Goal: Task Accomplishment & Management: Manage account settings

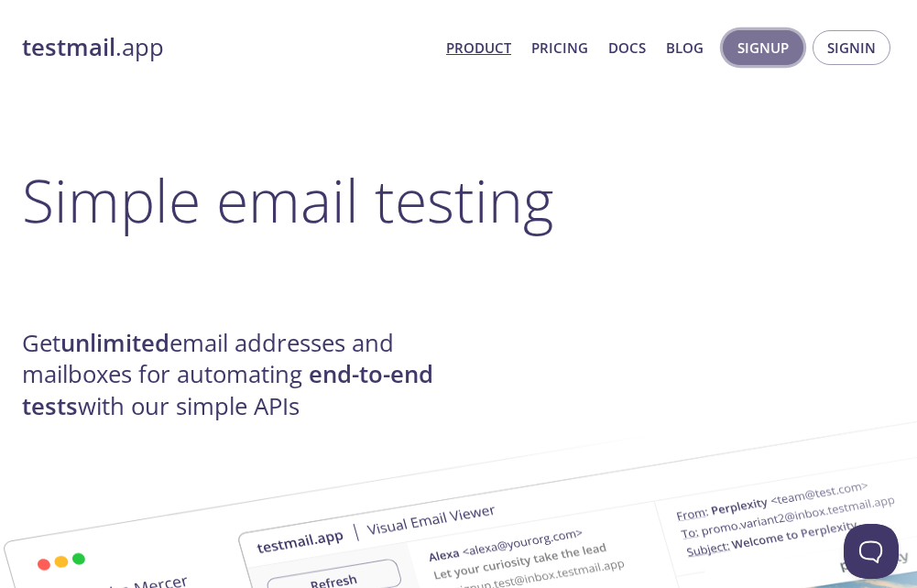
click at [774, 54] on span "Signup" at bounding box center [762, 48] width 51 height 24
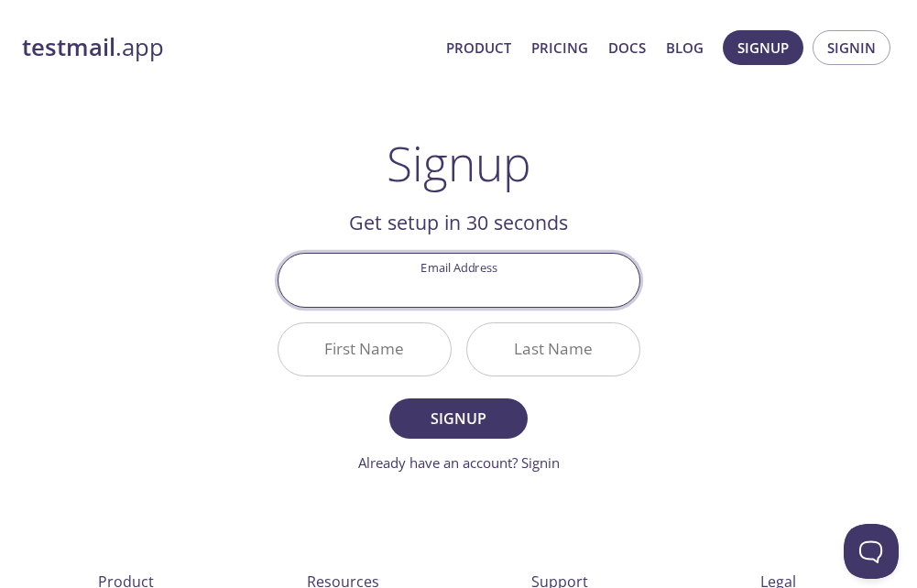
click at [464, 292] on input "Email Address" at bounding box center [458, 280] width 361 height 52
type input "[EMAIL_ADDRESS][DOMAIN_NAME]"
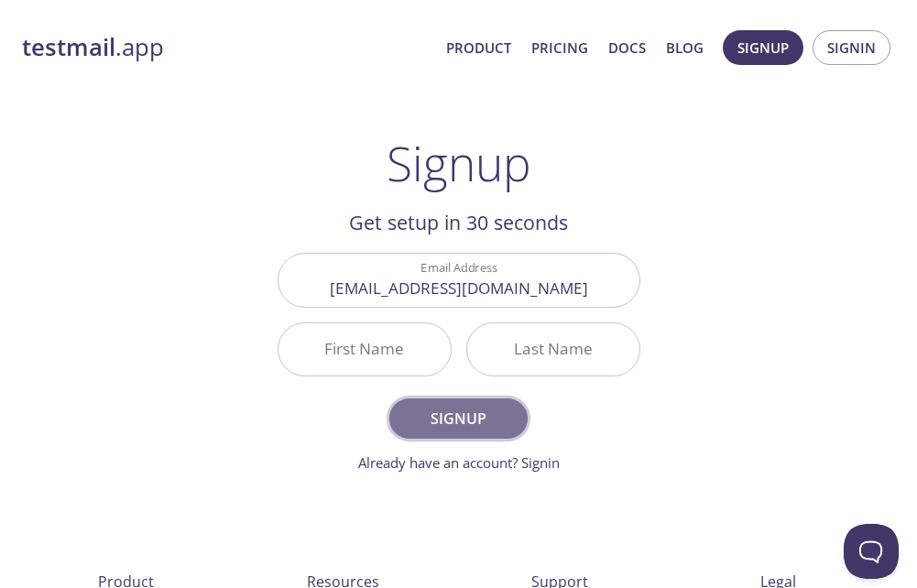
click at [461, 415] on span "Signup" at bounding box center [457, 419] width 97 height 26
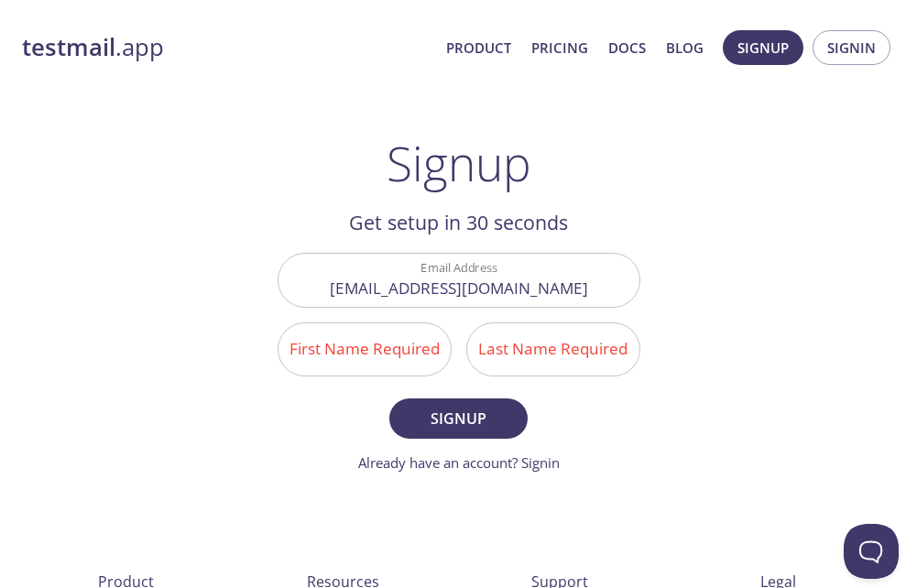
click at [403, 371] on input "First Name Required" at bounding box center [364, 349] width 172 height 52
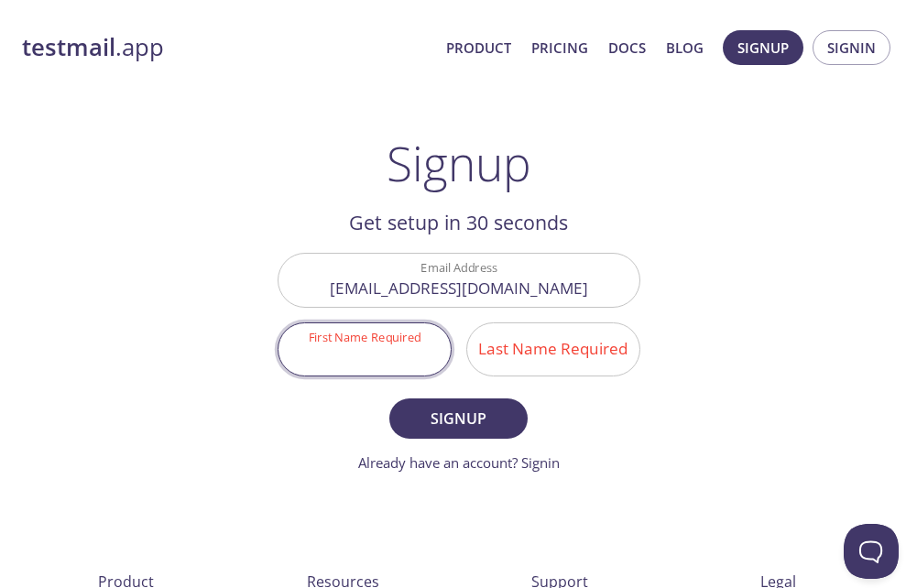
click at [401, 348] on input "First Name Required" at bounding box center [364, 349] width 172 height 52
type input "[PERSON_NAME]"
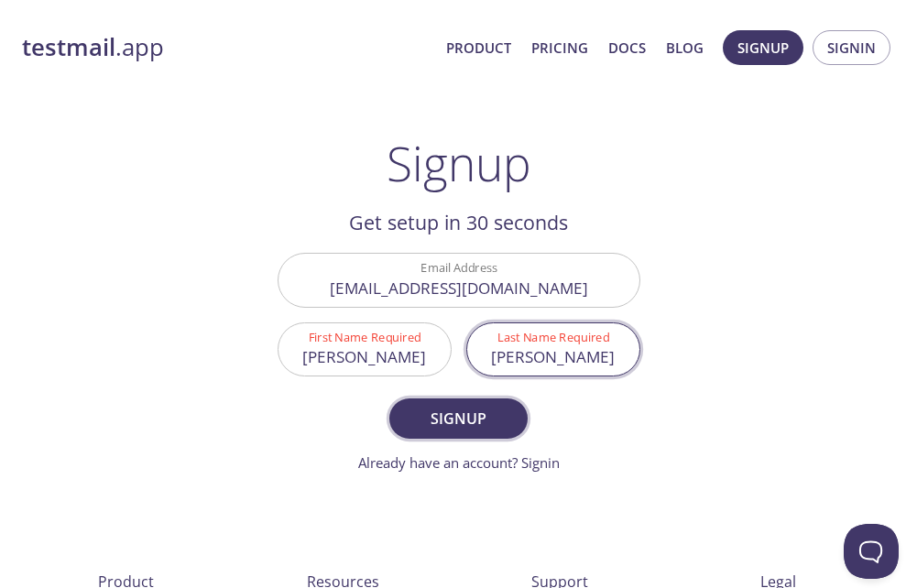
type input "[PERSON_NAME]"
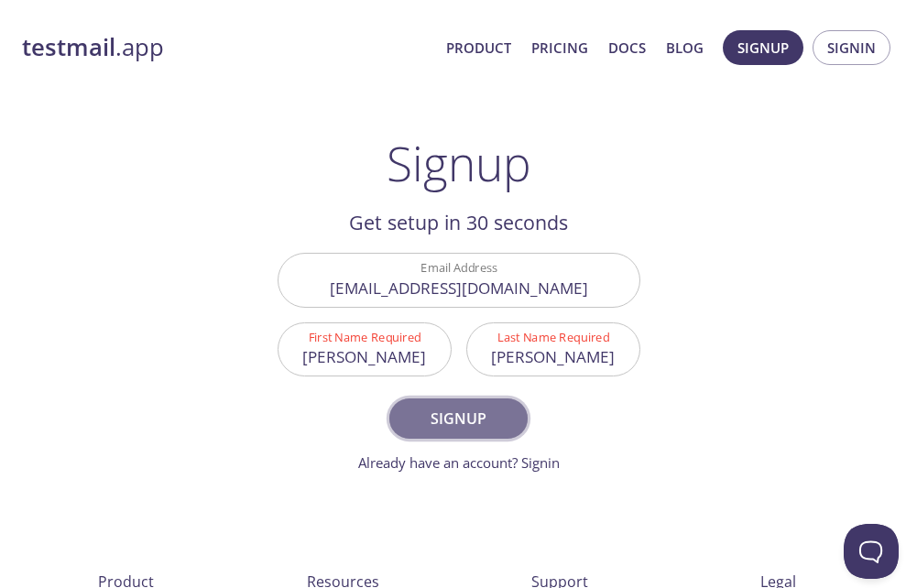
click at [443, 409] on span "Signup" at bounding box center [457, 419] width 97 height 26
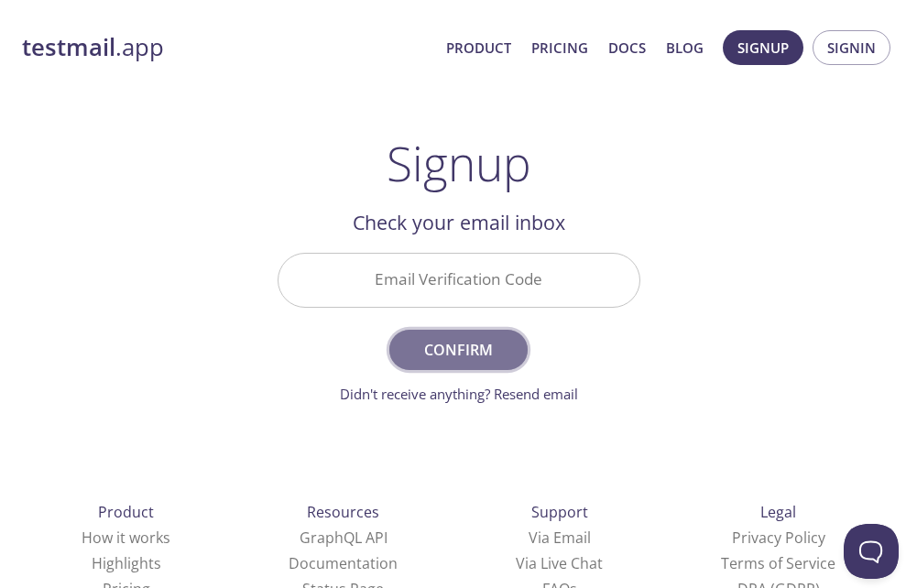
click at [452, 347] on span "Confirm" at bounding box center [457, 350] width 97 height 26
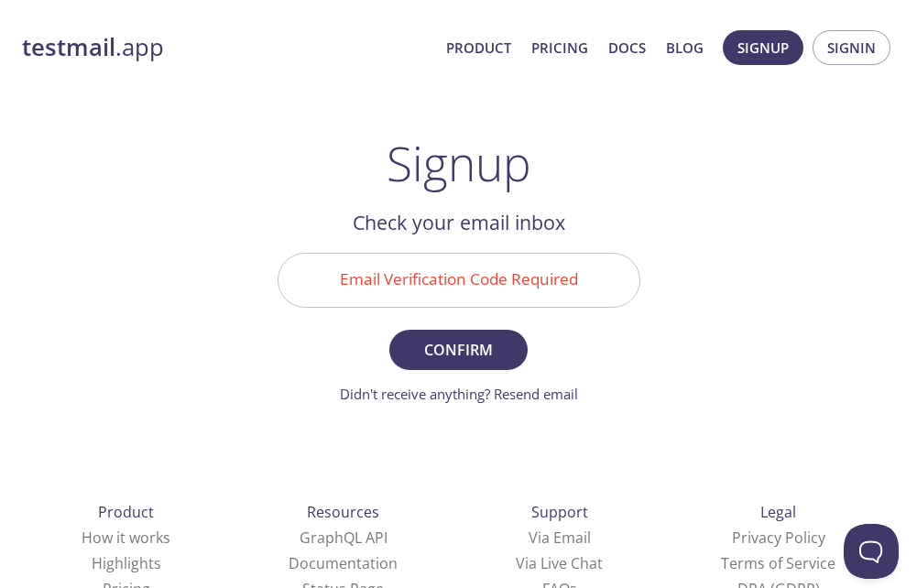
click at [685, 135] on div "testmail .app Product Pricing Docs Blog Signup Signin Signup Get setup in 30 se…" at bounding box center [458, 379] width 917 height 759
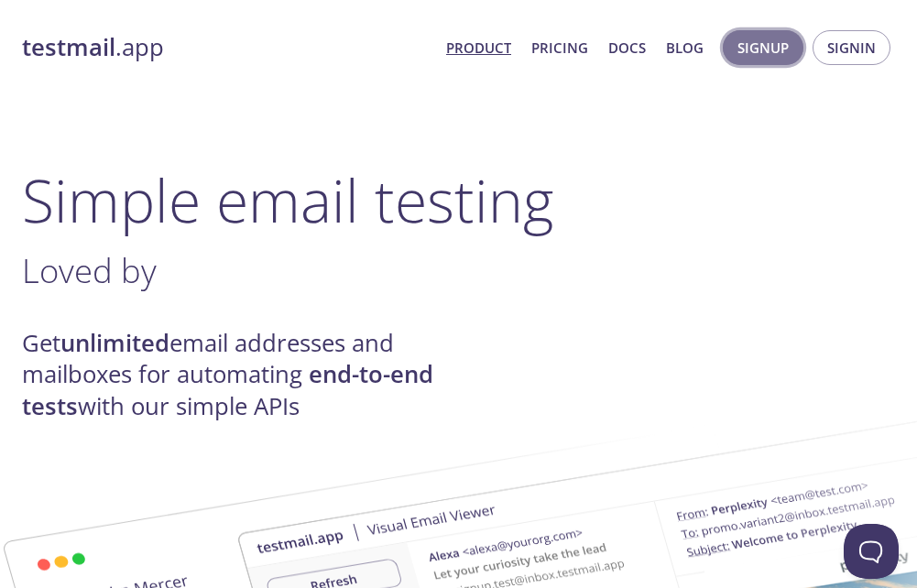
click at [773, 49] on span "Signup" at bounding box center [762, 48] width 51 height 24
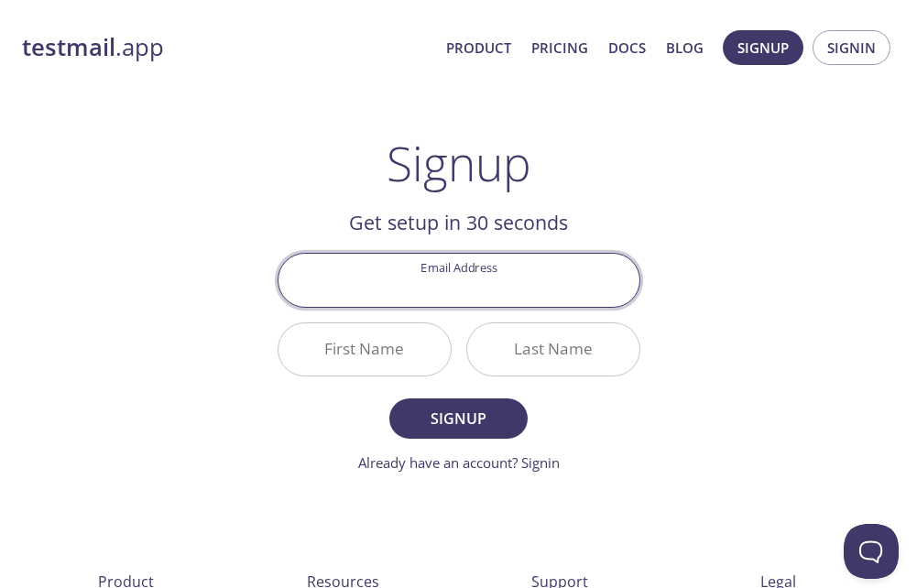
click at [431, 280] on input "Email Address" at bounding box center [458, 280] width 361 height 52
type input "[EMAIL_ADDRESS][DOMAIN_NAME]"
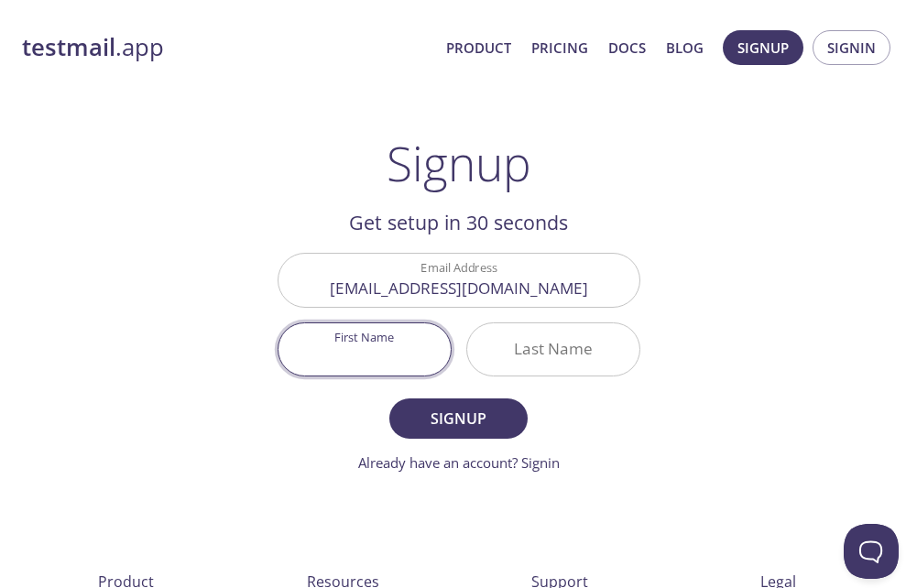
click at [399, 354] on input "First Name" at bounding box center [364, 349] width 172 height 52
type input "[PERSON_NAME]"
click at [529, 361] on input "Last Name" at bounding box center [553, 349] width 172 height 52
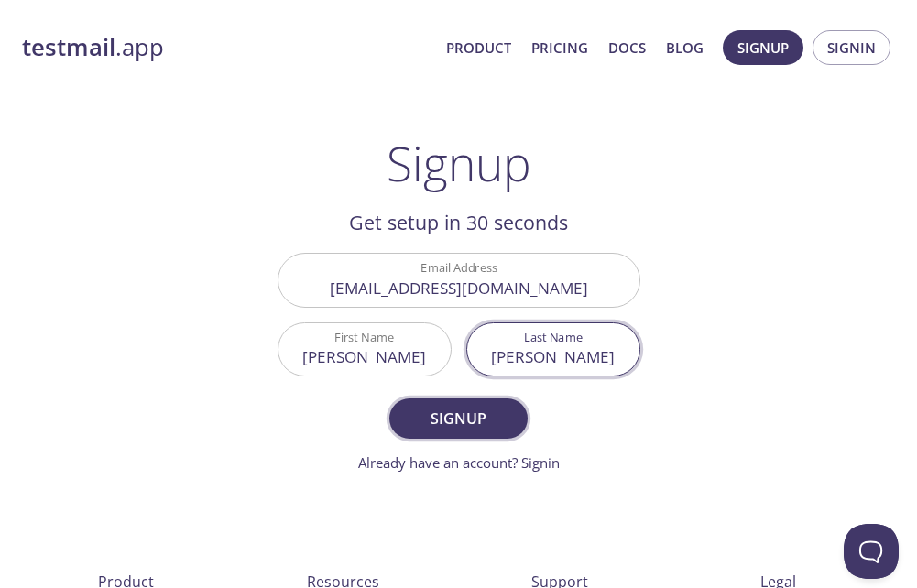
type input "[PERSON_NAME]"
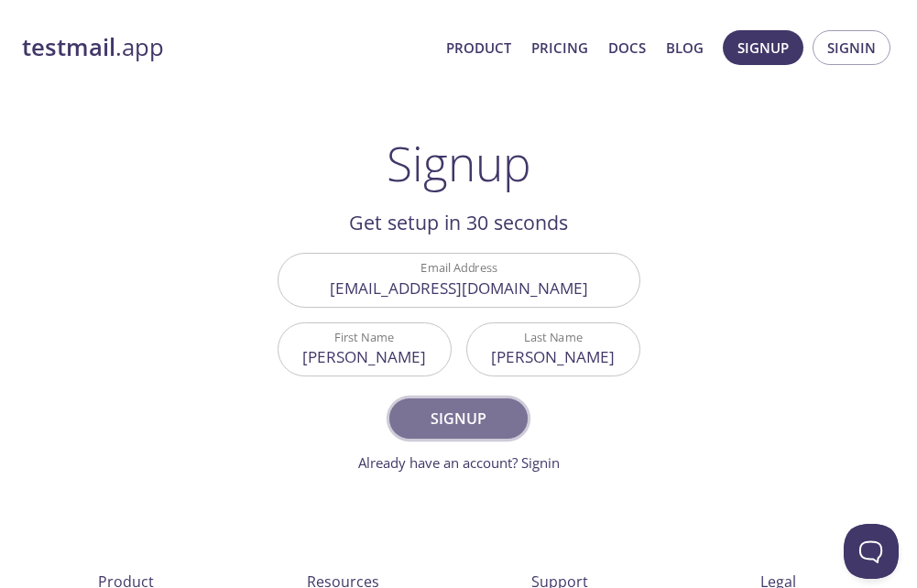
click at [490, 410] on span "Signup" at bounding box center [457, 419] width 97 height 26
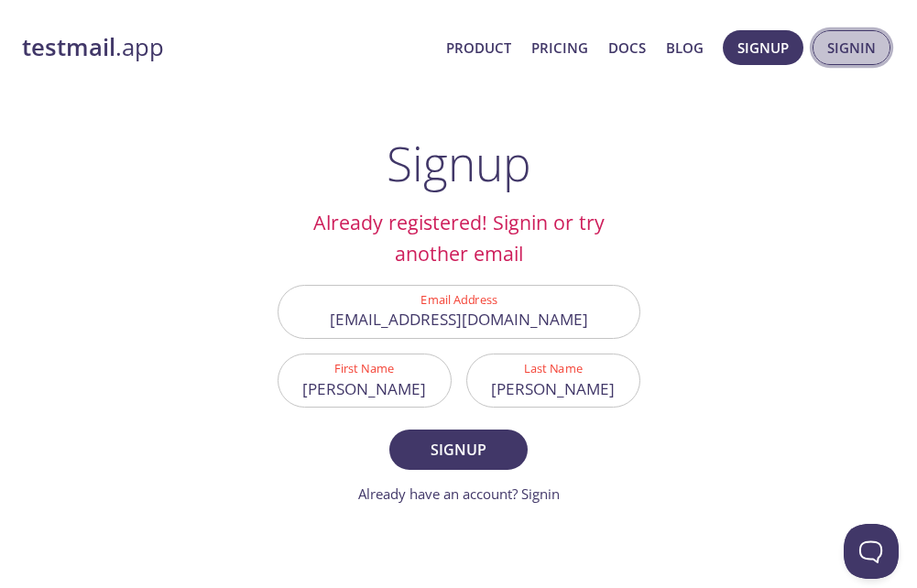
click at [852, 57] on span "Signin" at bounding box center [851, 48] width 49 height 24
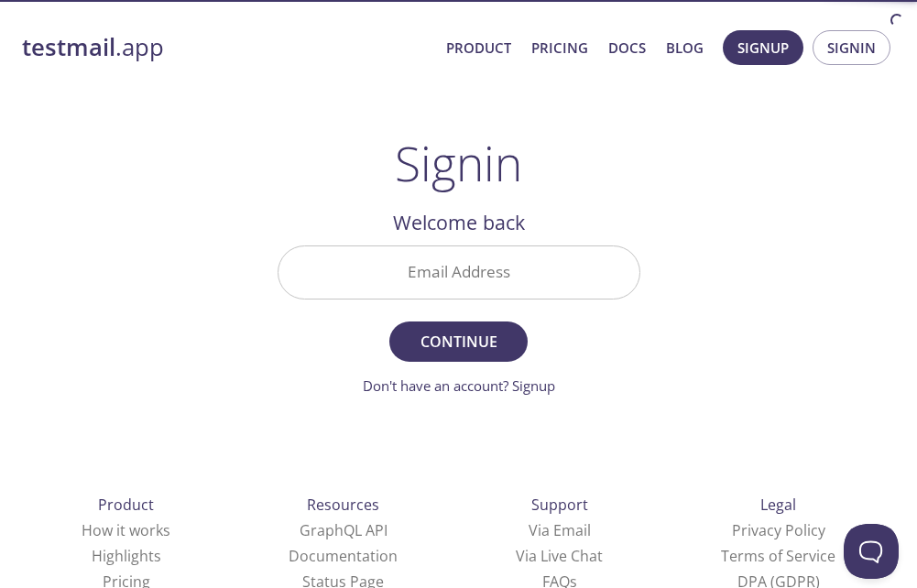
click at [501, 282] on input "Email Address" at bounding box center [458, 272] width 361 height 52
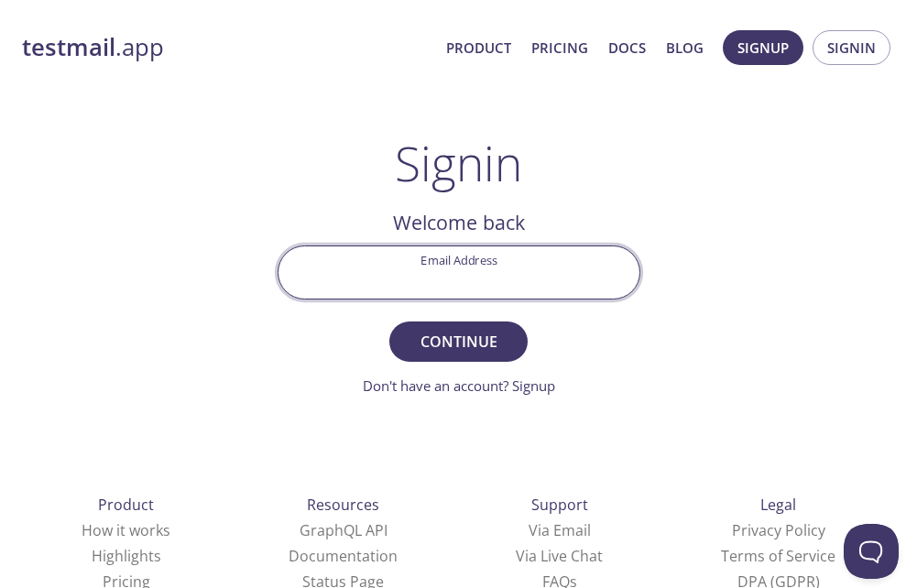
type input "[EMAIL_ADDRESS][DOMAIN_NAME]"
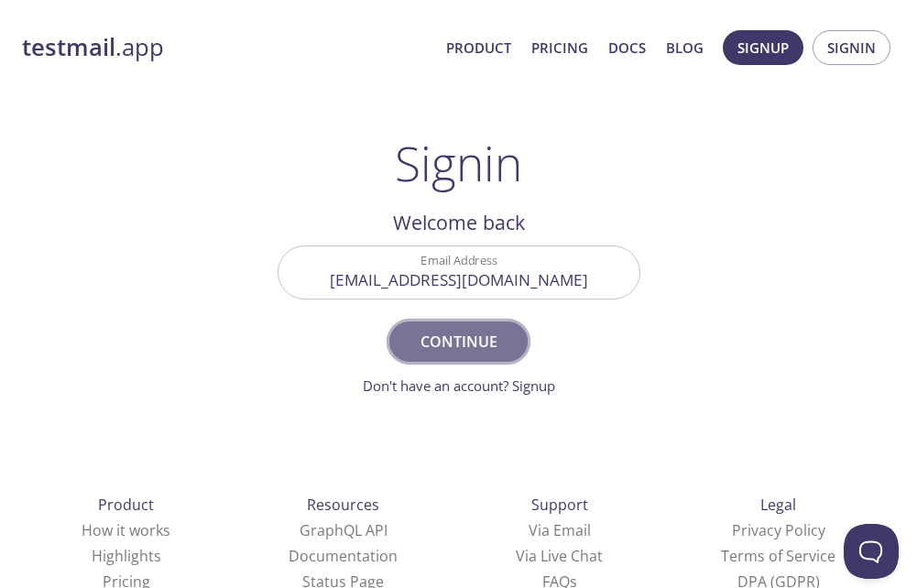
click at [453, 351] on span "Continue" at bounding box center [457, 342] width 97 height 26
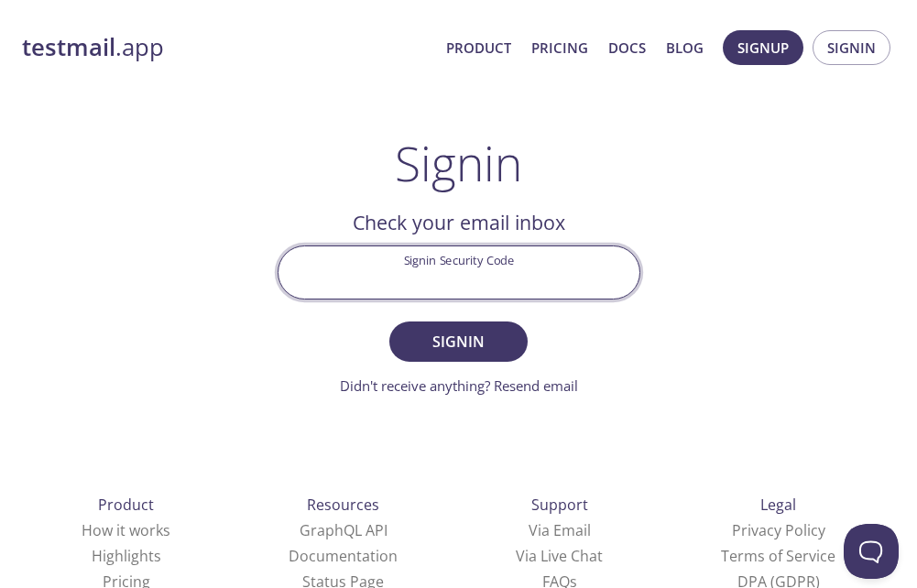
paste input "[EMAIL_ADDRESS][DOMAIN_NAME]"
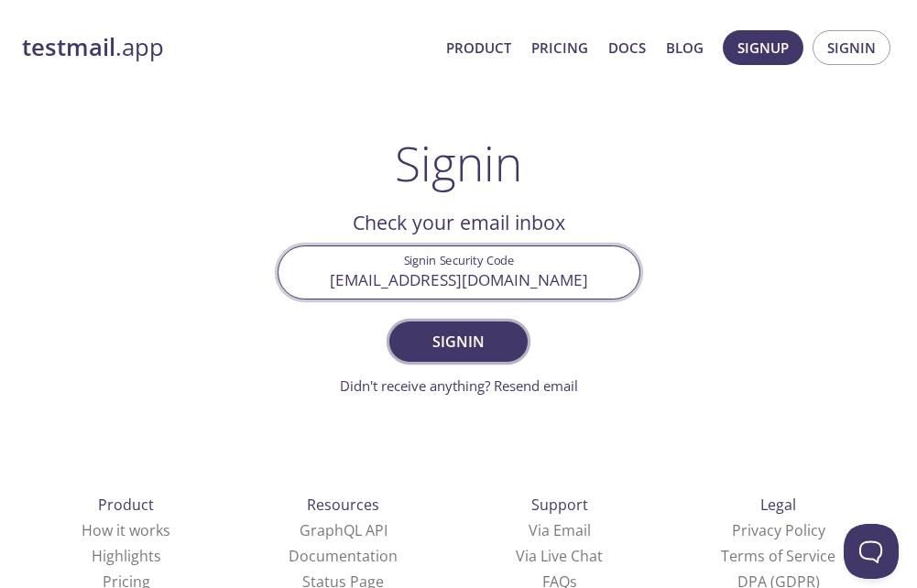
type input "[EMAIL_ADDRESS][DOMAIN_NAME]"
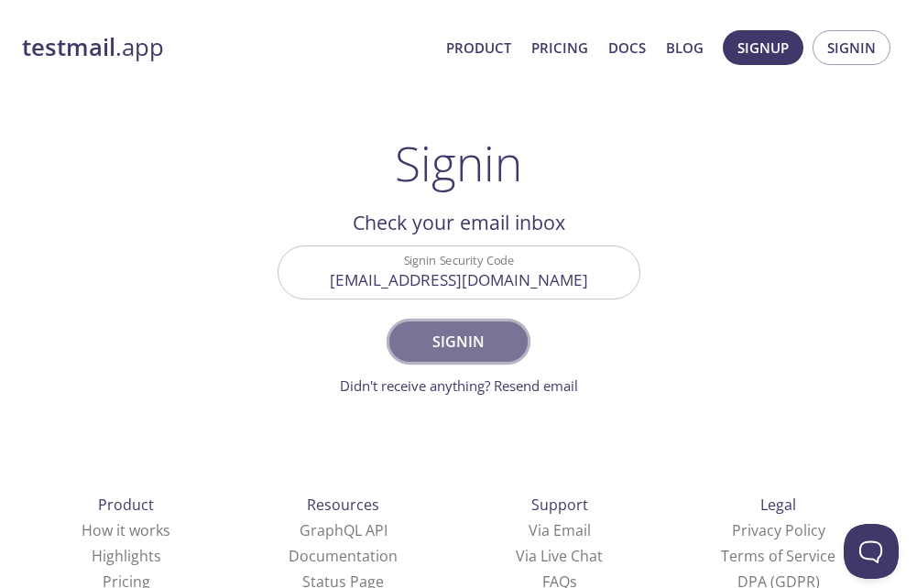
click at [438, 351] on span "Signin" at bounding box center [457, 342] width 97 height 26
click at [446, 344] on span "Signin" at bounding box center [457, 342] width 97 height 26
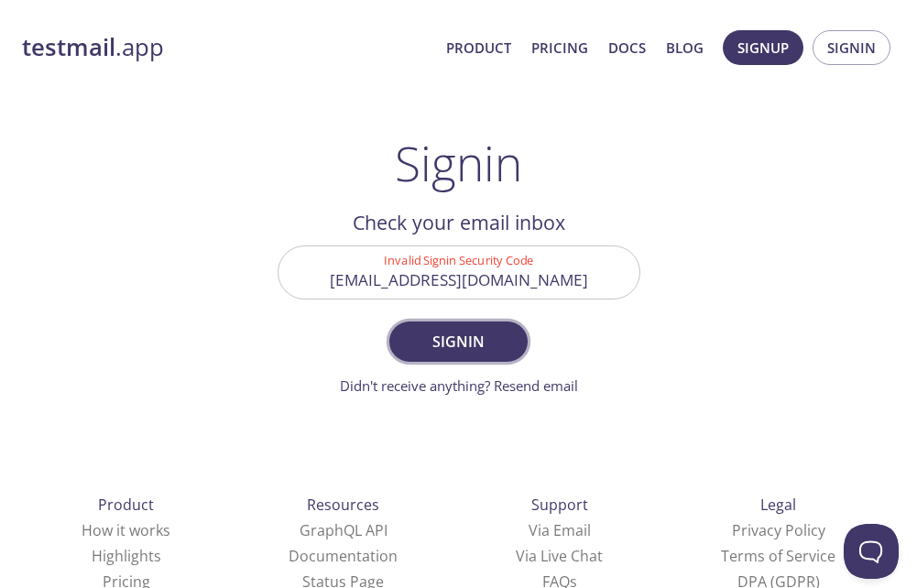
click at [462, 346] on span "Signin" at bounding box center [457, 342] width 97 height 26
click at [463, 344] on span "Signin" at bounding box center [457, 342] width 97 height 26
click at [776, 53] on span "Signup" at bounding box center [762, 48] width 51 height 24
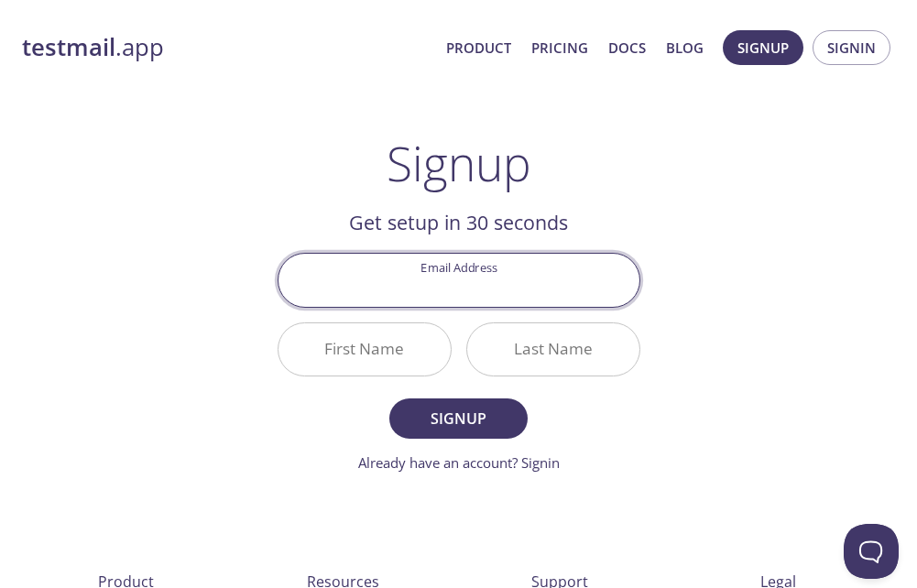
click at [425, 300] on input "Email Address" at bounding box center [458, 280] width 361 height 52
type input "[EMAIL_ADDRESS][DOMAIN_NAME]"
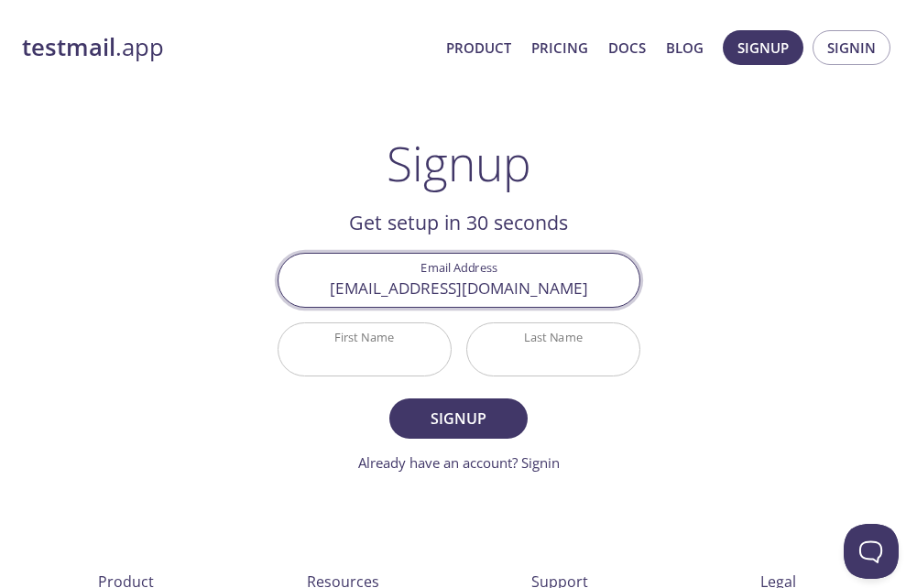
type input "[PERSON_NAME]"
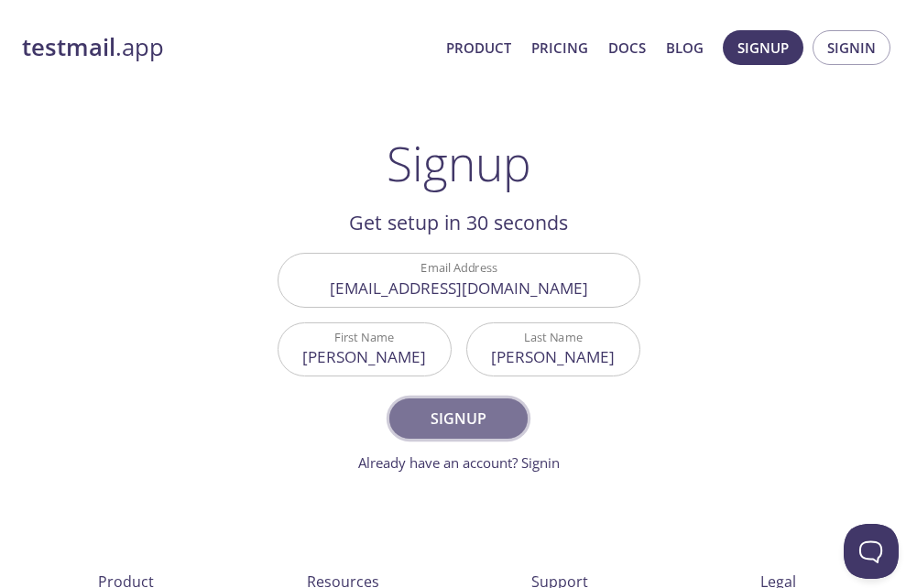
click at [478, 413] on span "Signup" at bounding box center [457, 419] width 97 height 26
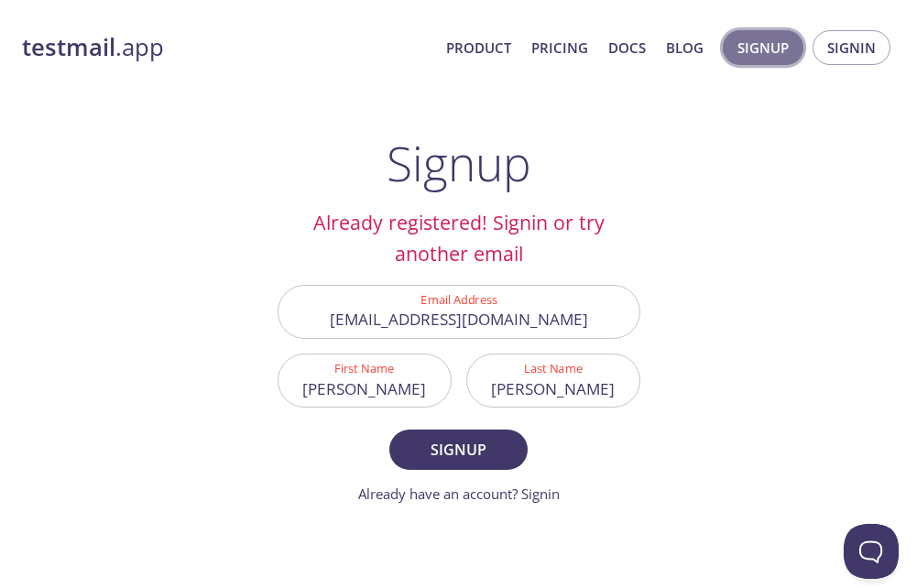
click at [794, 53] on button "Signup" at bounding box center [763, 47] width 81 height 35
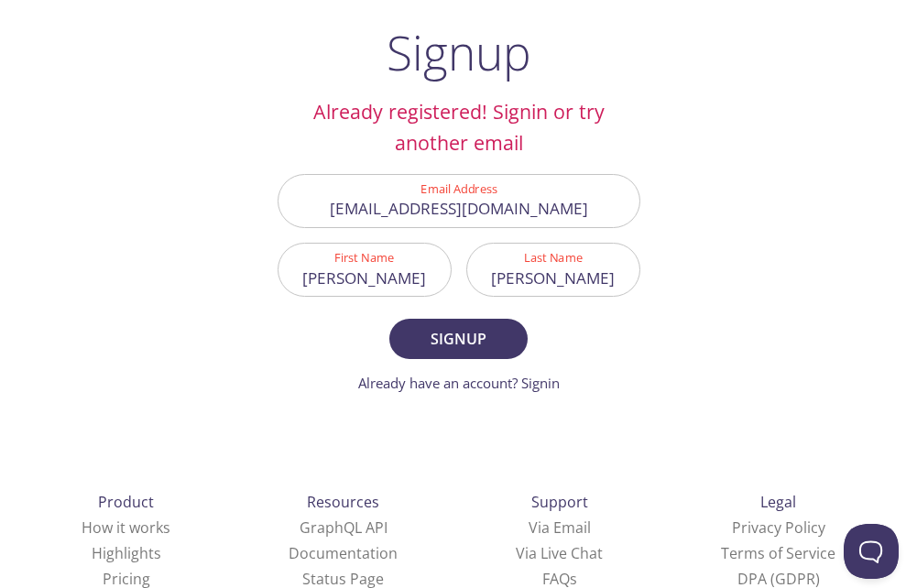
scroll to position [136, 0]
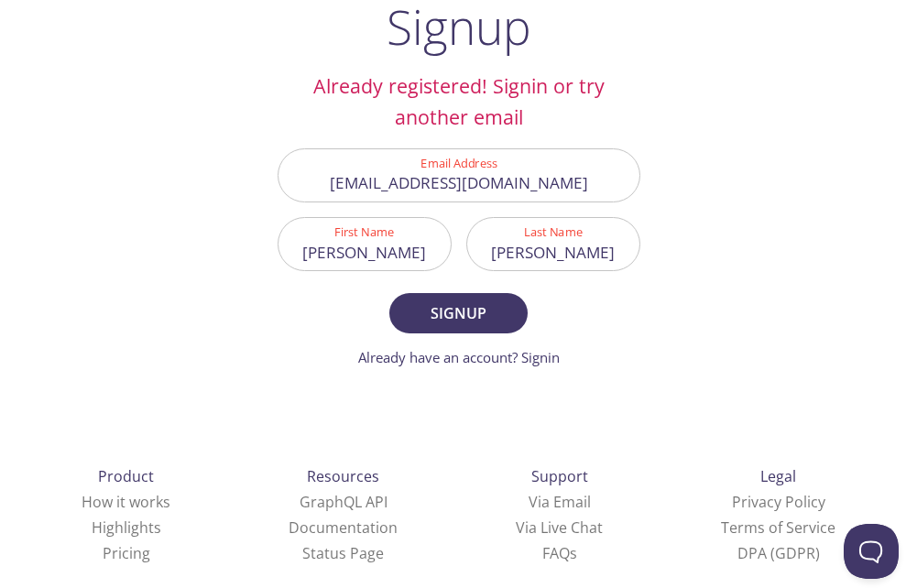
click at [514, 367] on div "Already have an account? Signin" at bounding box center [459, 357] width 202 height 19
click at [530, 365] on link "Already have an account? Signin" at bounding box center [459, 357] width 202 height 18
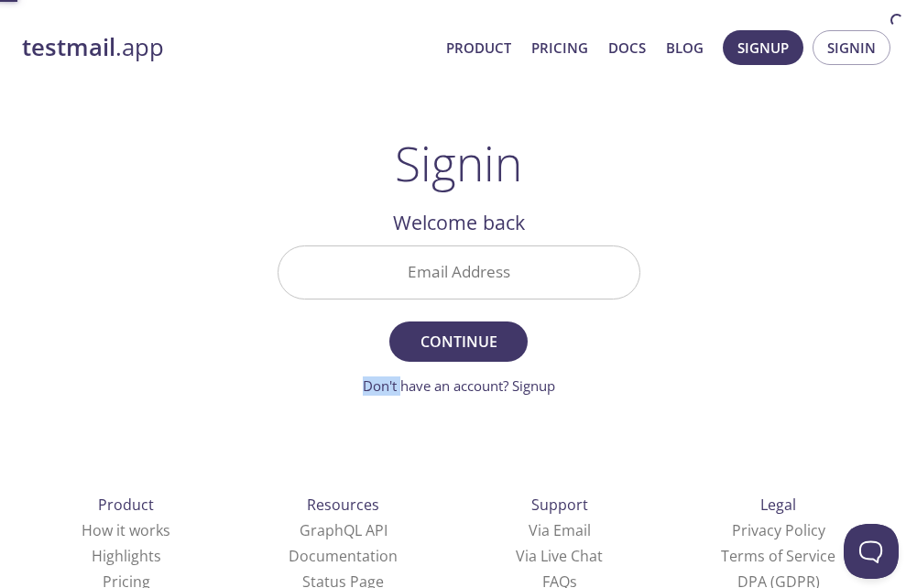
click at [530, 365] on form "Email Address Continue Don't have an account? Signup" at bounding box center [459, 321] width 363 height 151
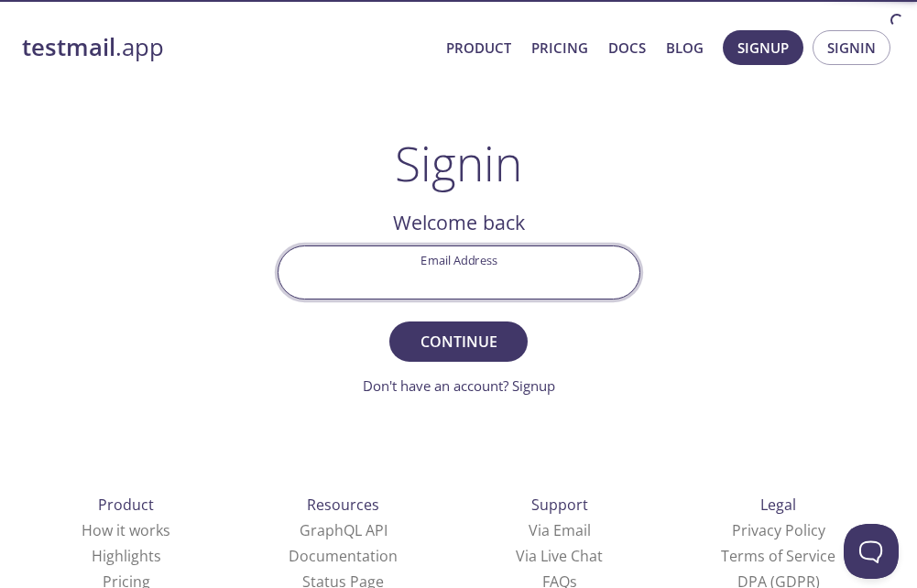
drag, startPoint x: 530, startPoint y: 365, endPoint x: 433, endPoint y: 281, distance: 127.3
click at [433, 281] on input "Email Address" at bounding box center [458, 272] width 361 height 52
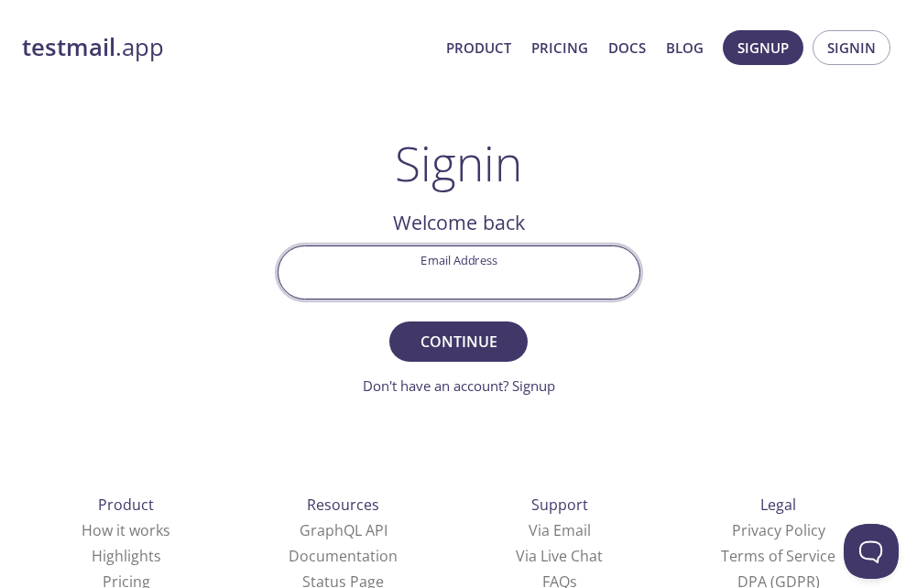
type input "[EMAIL_ADDRESS][DOMAIN_NAME]"
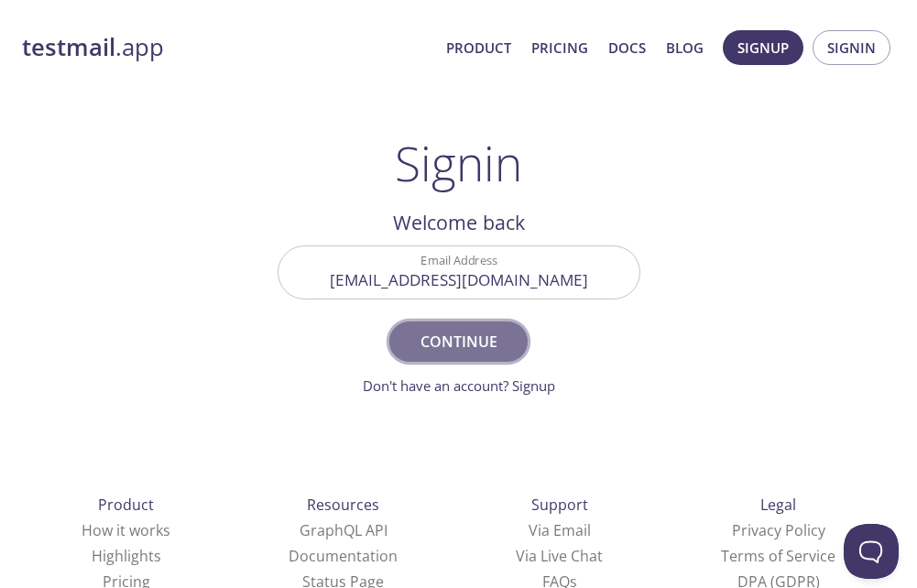
click at [491, 352] on span "Continue" at bounding box center [457, 342] width 97 height 26
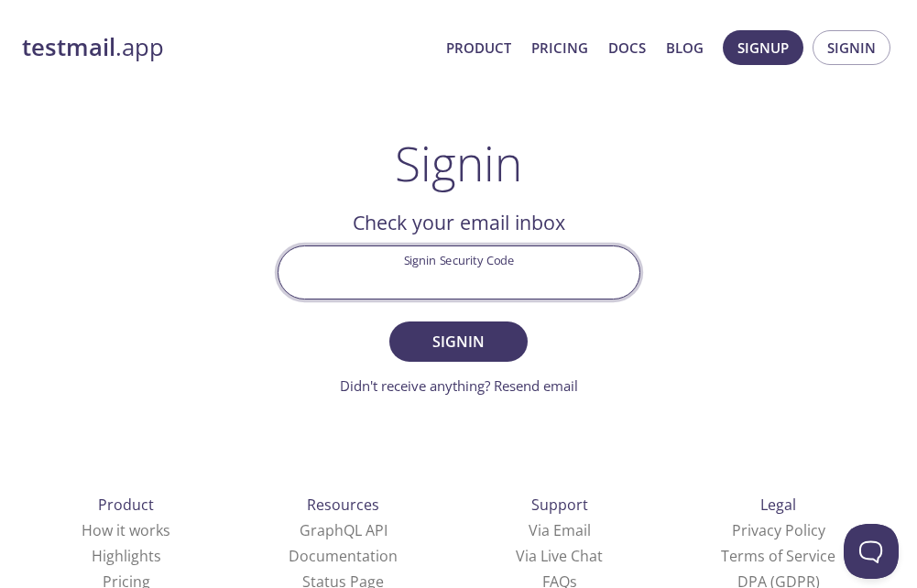
paste input "Y28DCMV"
type input "Y28DCMV"
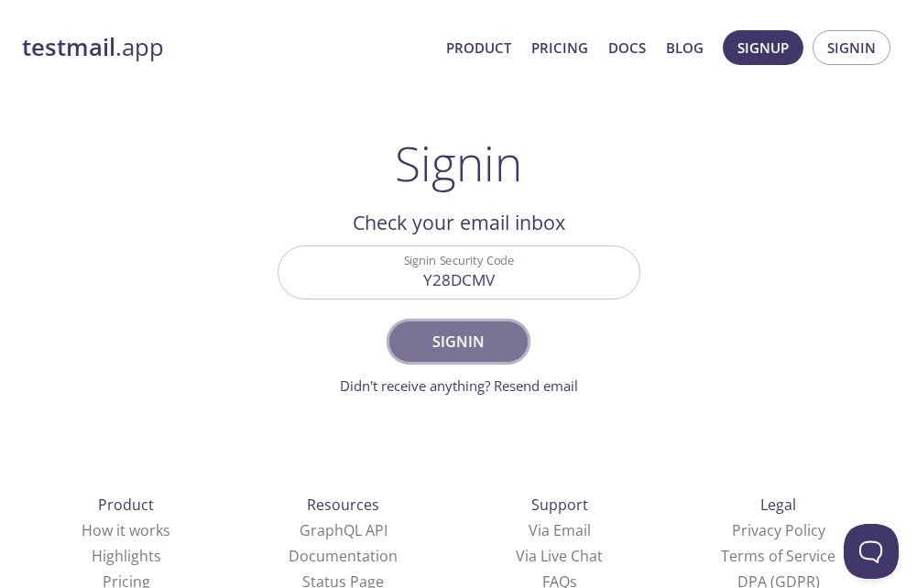
click at [456, 331] on span "Signin" at bounding box center [457, 342] width 97 height 26
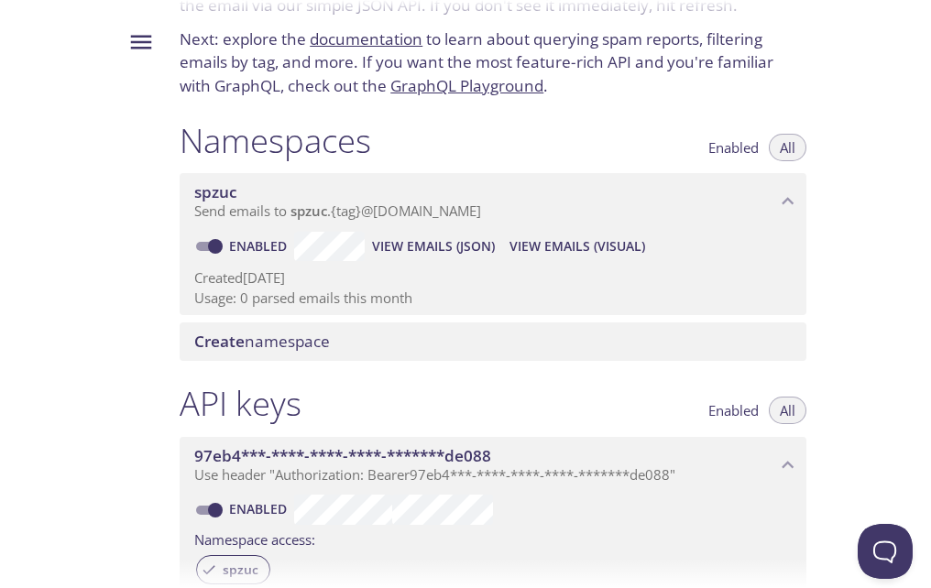
scroll to position [148, 0]
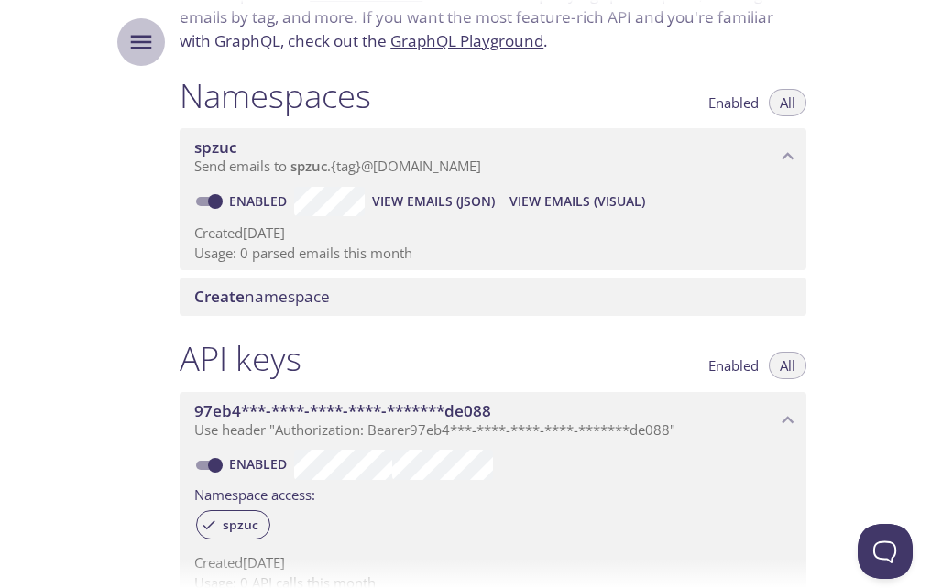
click at [138, 50] on icon "Menu" at bounding box center [140, 41] width 27 height 27
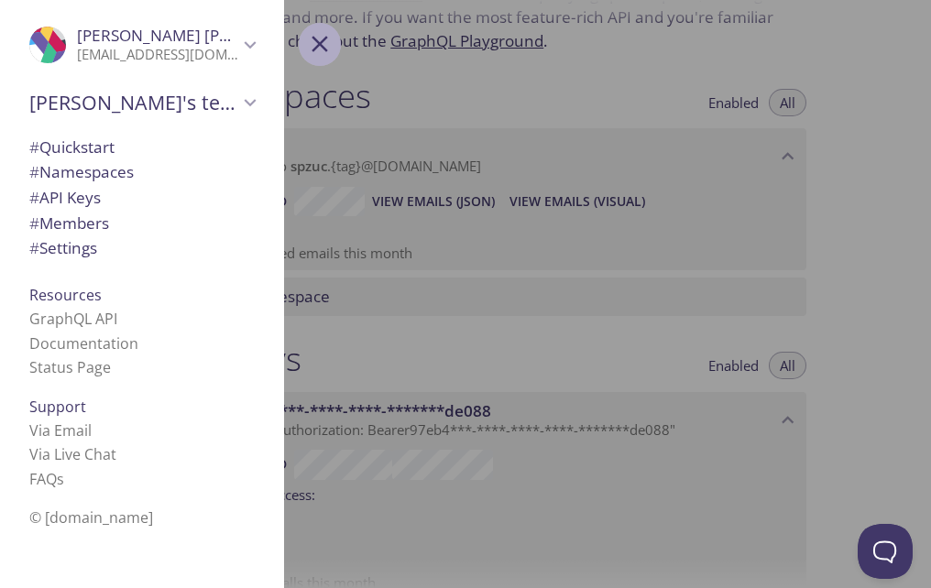
click at [325, 40] on icon "Menu" at bounding box center [319, 45] width 16 height 16
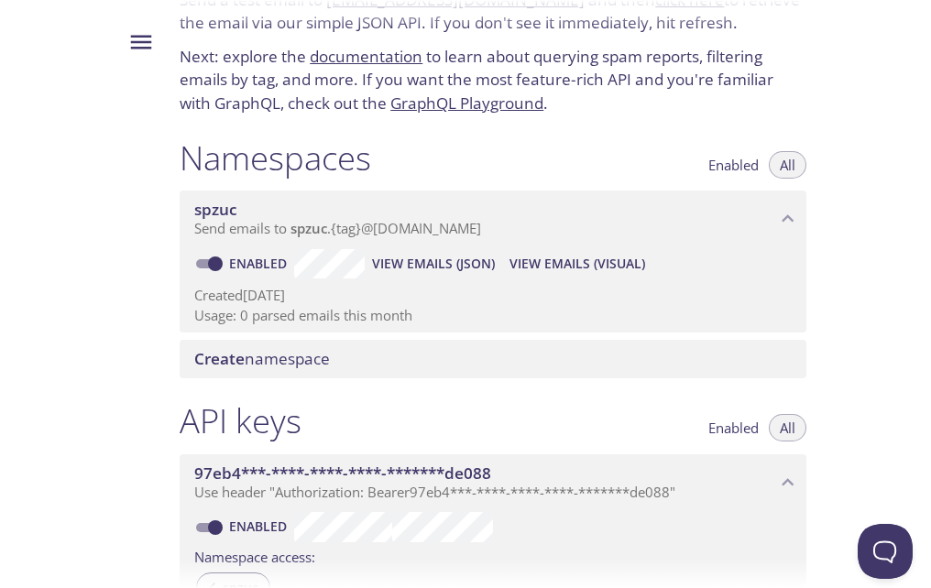
scroll to position [0, 0]
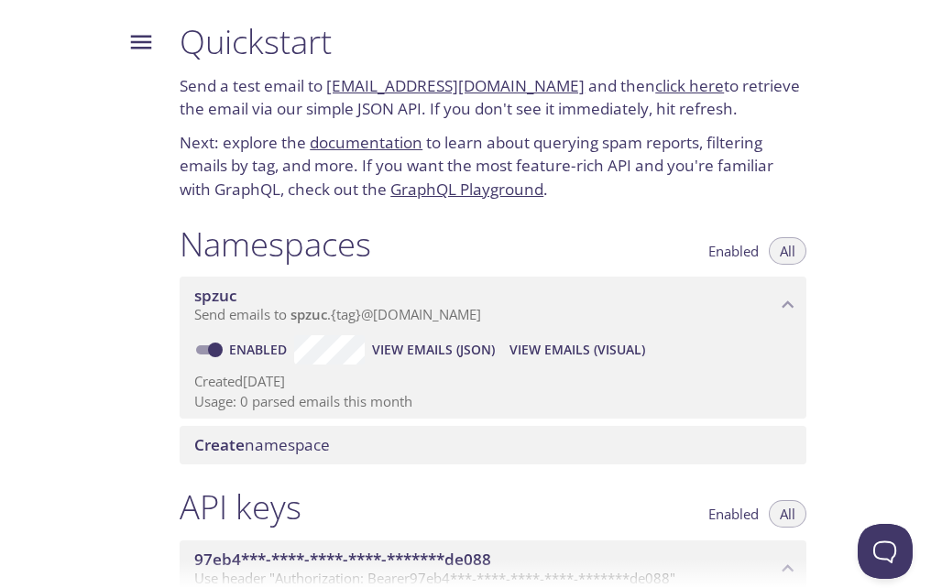
click at [142, 46] on icon "Menu" at bounding box center [140, 41] width 27 height 27
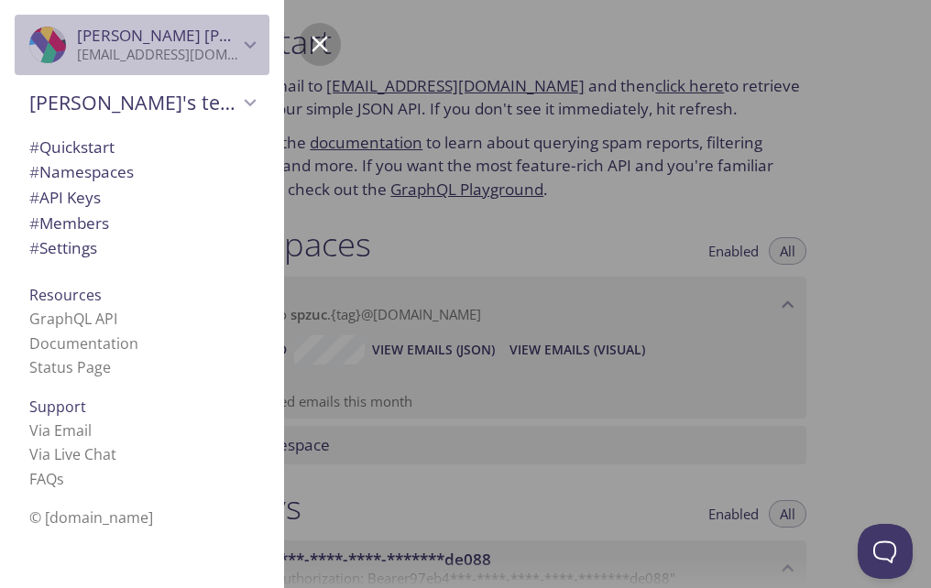
click at [163, 46] on div "[PERSON_NAME] [EMAIL_ADDRESS][DOMAIN_NAME]" at bounding box center [157, 45] width 161 height 38
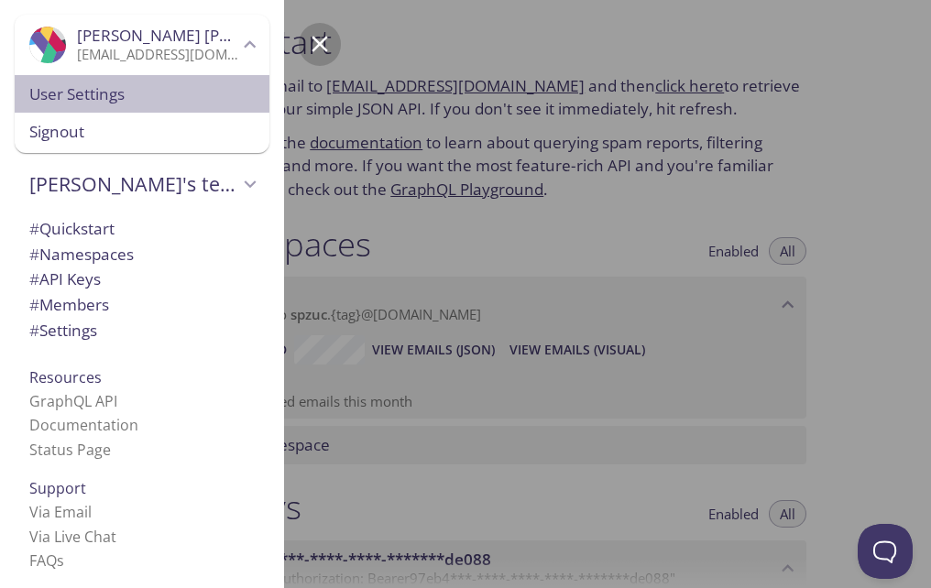
click at [95, 104] on span "User Settings" at bounding box center [141, 94] width 225 height 24
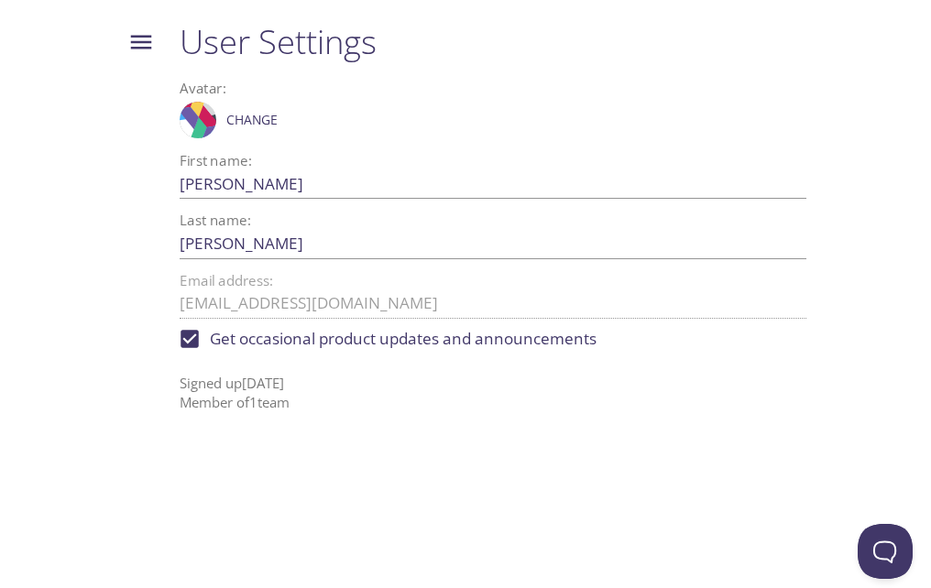
click at [150, 43] on button "Menu" at bounding box center [141, 42] width 48 height 48
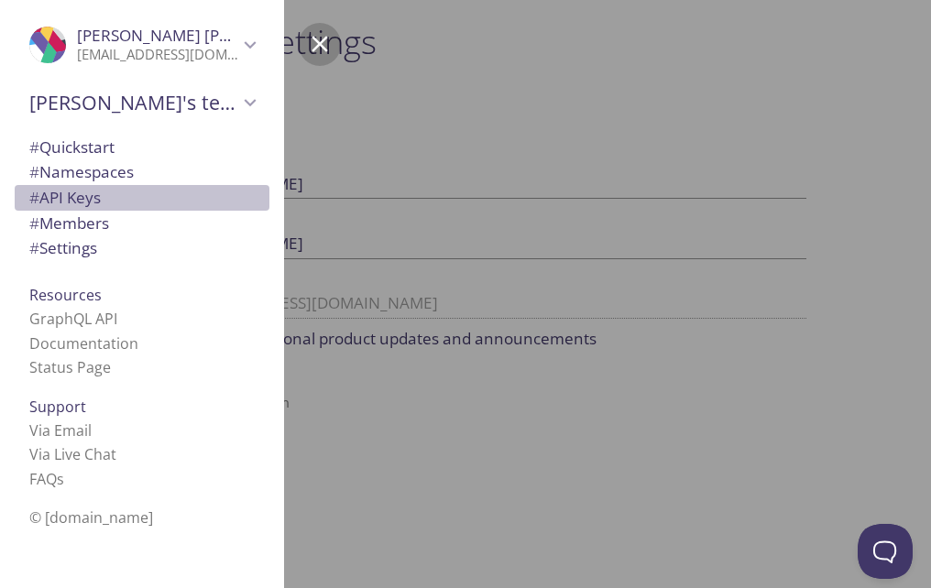
click at [95, 203] on span "# API Keys" at bounding box center [64, 197] width 71 height 21
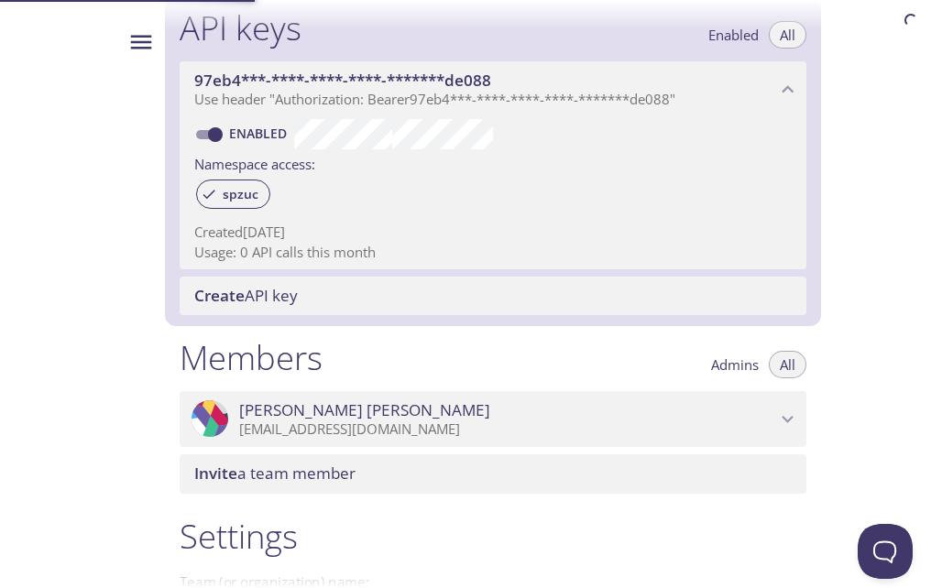
scroll to position [486, 0]
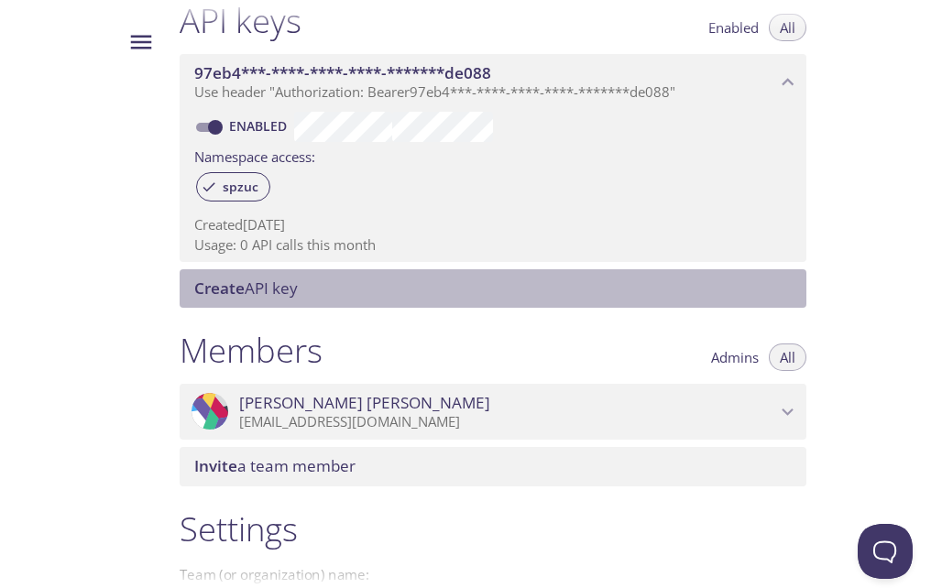
click at [399, 289] on span "Create API key" at bounding box center [496, 288] width 605 height 20
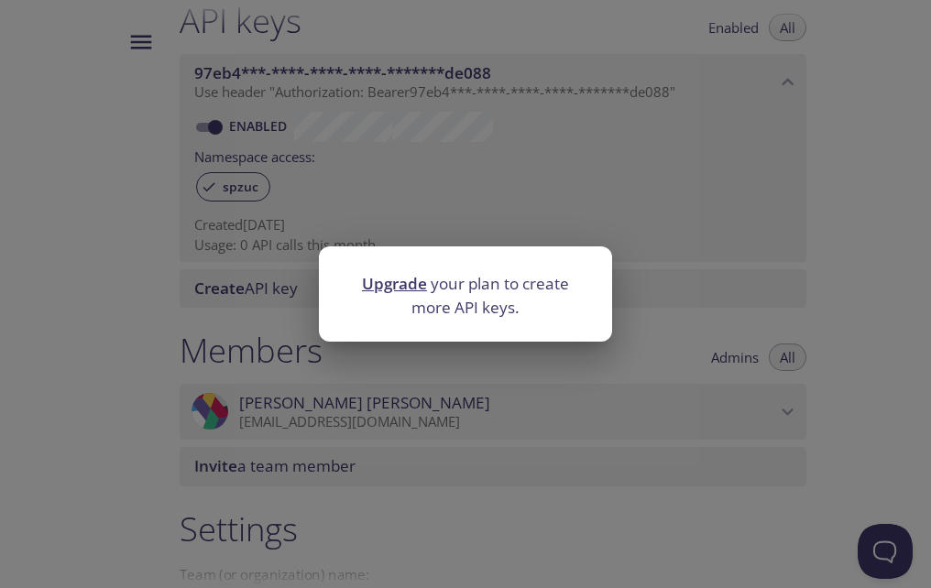
click at [623, 247] on div "Upgrade your plan to create more API keys." at bounding box center [465, 294] width 931 height 588
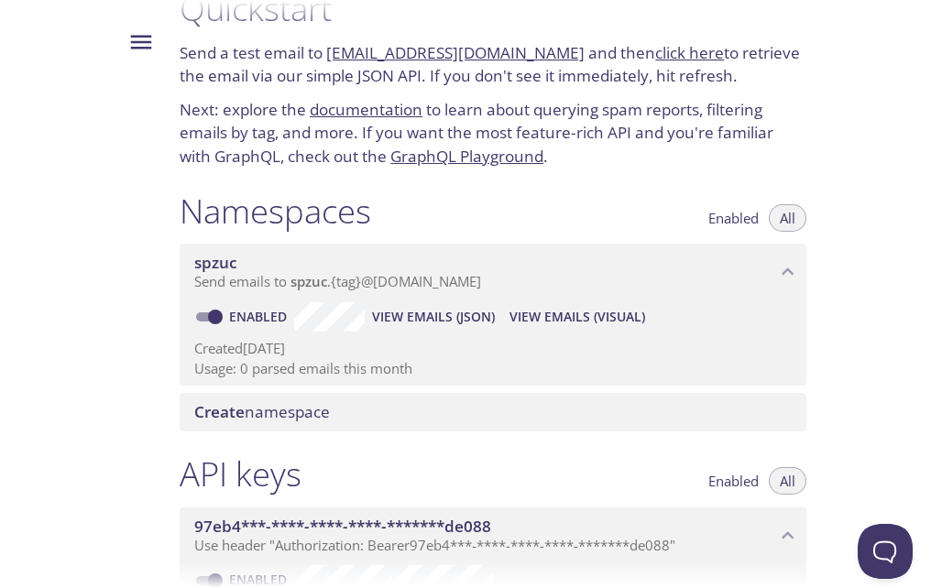
scroll to position [0, 0]
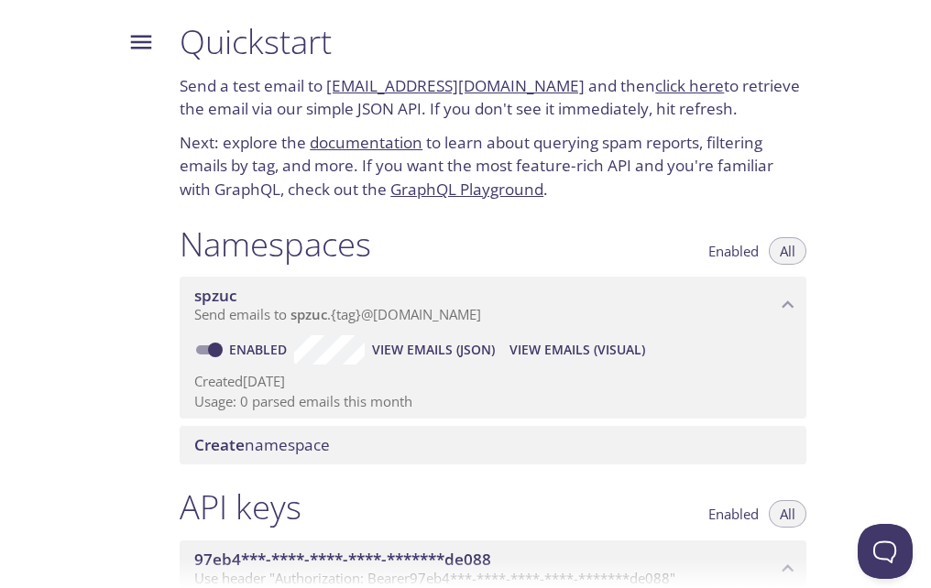
click at [456, 91] on link "[EMAIL_ADDRESS][DOMAIN_NAME]" at bounding box center [455, 85] width 258 height 21
click at [723, 92] on p "Send a test email to [EMAIL_ADDRESS][DOMAIN_NAME] and then click here to retrie…" at bounding box center [493, 97] width 627 height 47
click at [683, 90] on link "click here" at bounding box center [689, 85] width 69 height 21
click at [132, 49] on icon "Menu" at bounding box center [140, 41] width 27 height 27
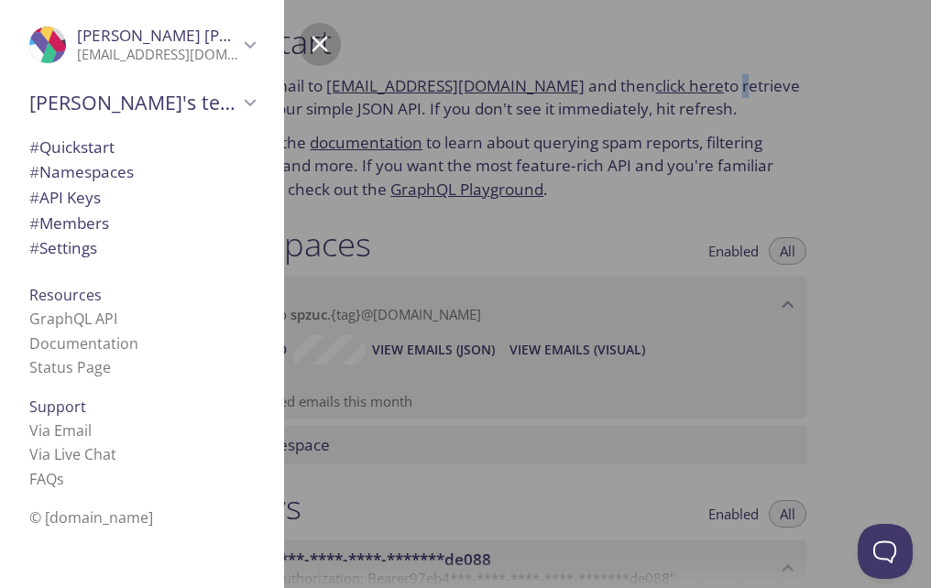
click at [235, 53] on p "[EMAIL_ADDRESS][DOMAIN_NAME]" at bounding box center [157, 55] width 161 height 18
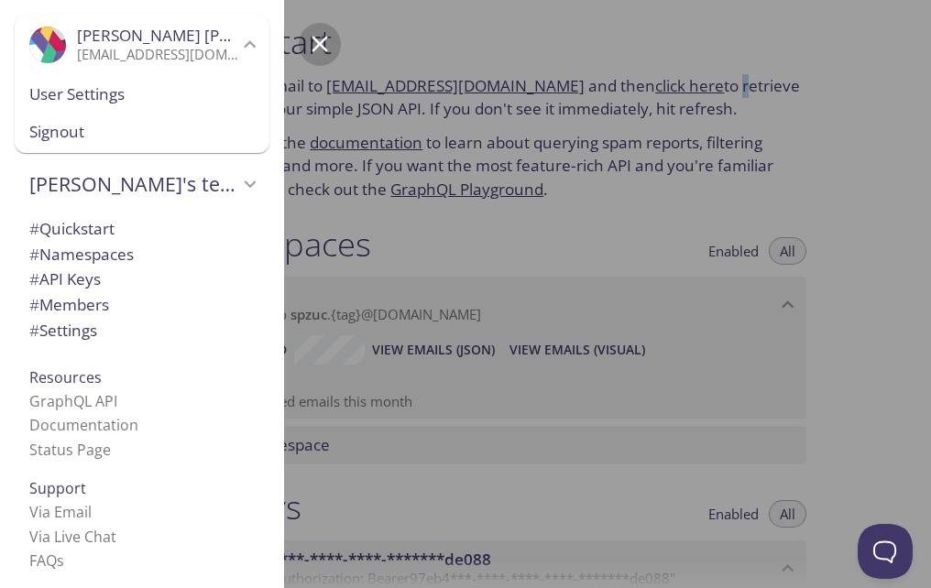
scroll to position [45, 0]
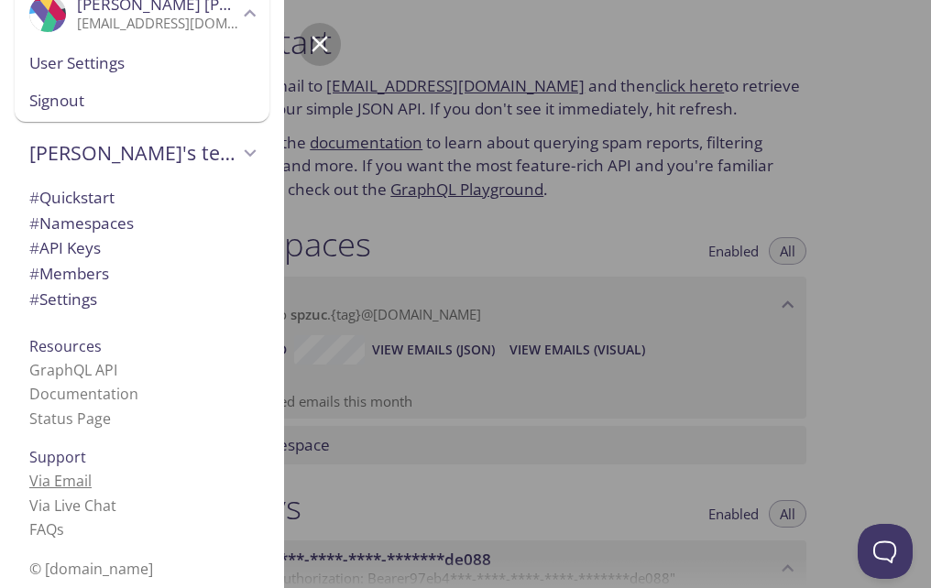
click at [84, 473] on link "Via Email" at bounding box center [60, 481] width 62 height 20
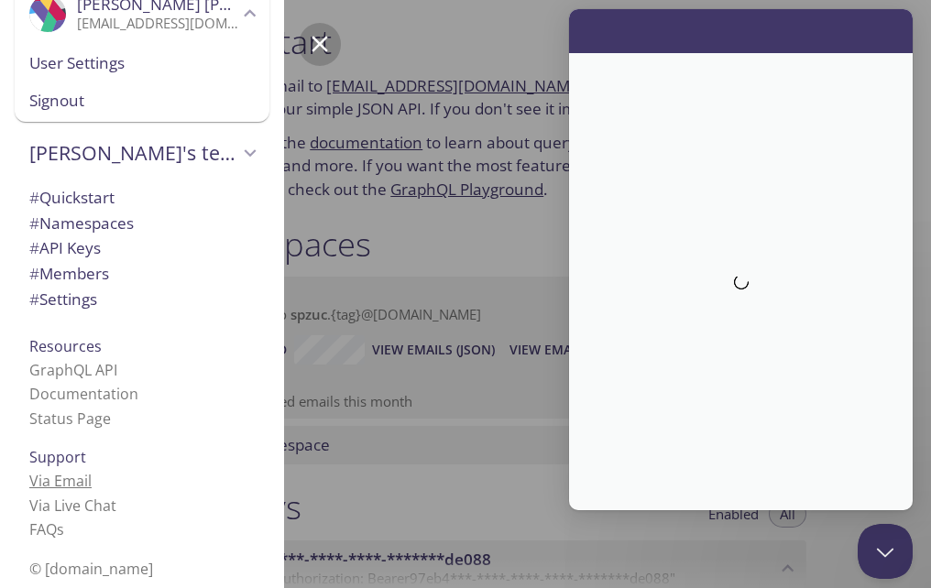
scroll to position [0, 0]
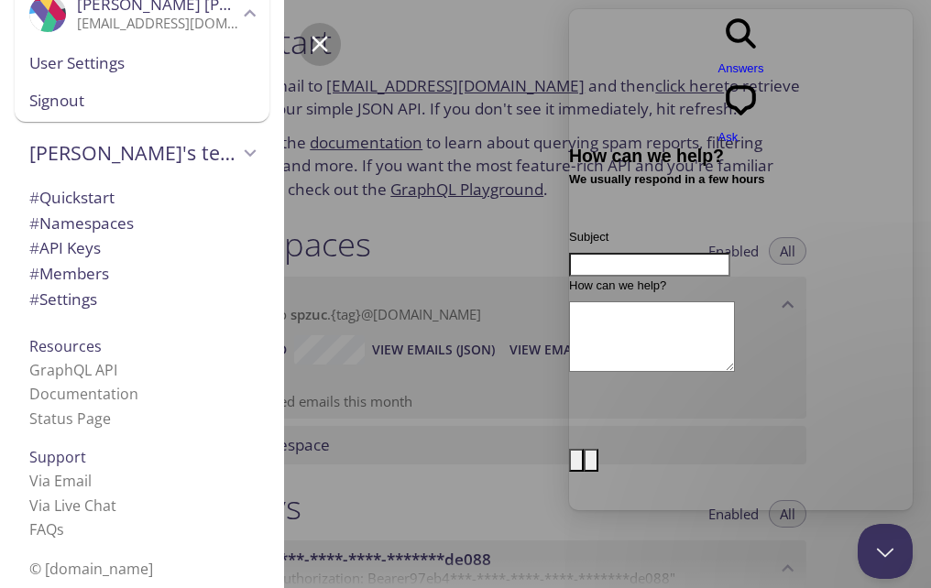
click at [475, 267] on div at bounding box center [630, 294] width 931 height 588
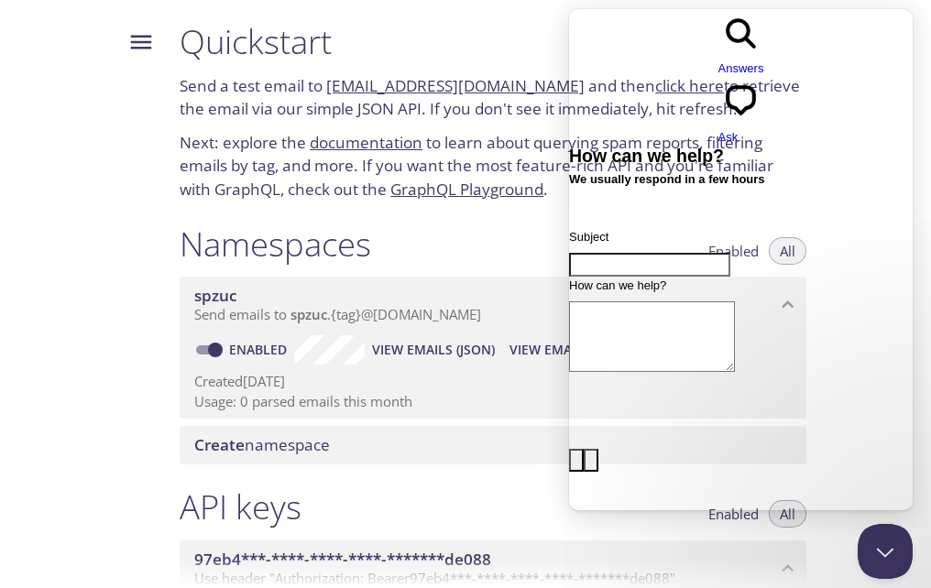
click at [478, 256] on div "Namespaces Enabled All" at bounding box center [493, 247] width 627 height 46
click at [399, 46] on h1 "Quickstart" at bounding box center [493, 41] width 627 height 41
click at [402, 44] on h1 "Quickstart" at bounding box center [493, 41] width 627 height 41
drag, startPoint x: 402, startPoint y: 44, endPoint x: 546, endPoint y: 121, distance: 163.1
click at [418, 51] on h1 "Quickstart" at bounding box center [493, 41] width 627 height 41
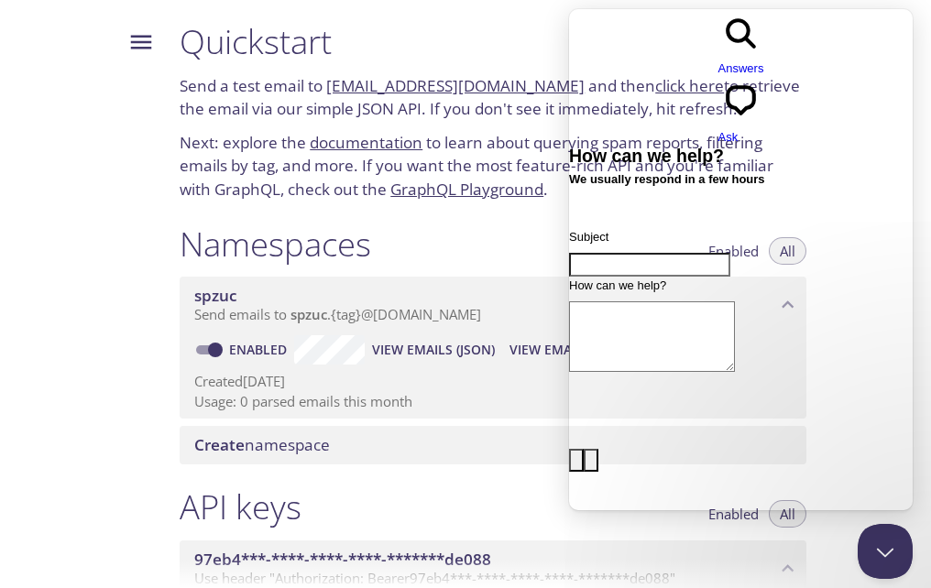
click at [723, 499] on div "Subject How can we help? image-plus emoji cross-large Send a message" at bounding box center [741, 536] width 344 height 617
click at [381, 144] on link "documentation" at bounding box center [366, 142] width 113 height 21
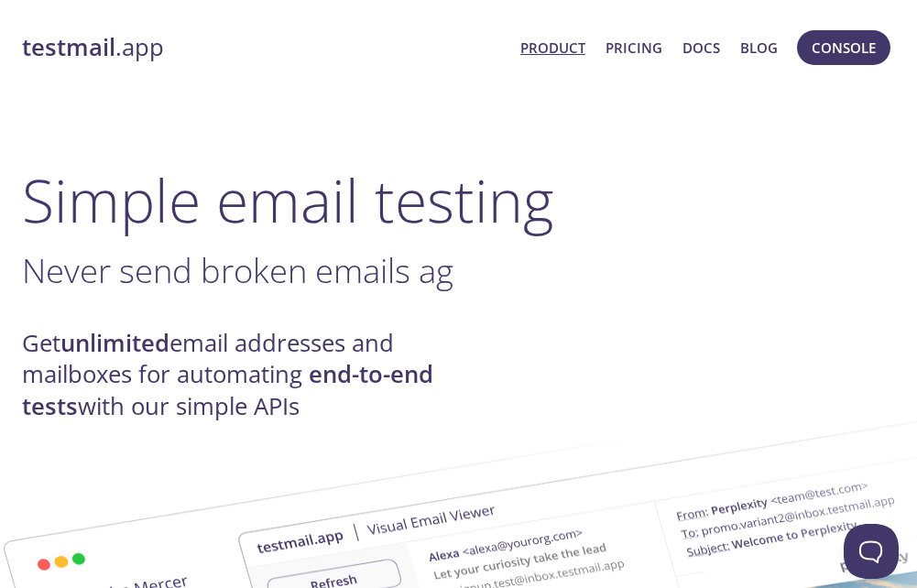
click at [115, 46] on link "testmail .app" at bounding box center [264, 47] width 484 height 31
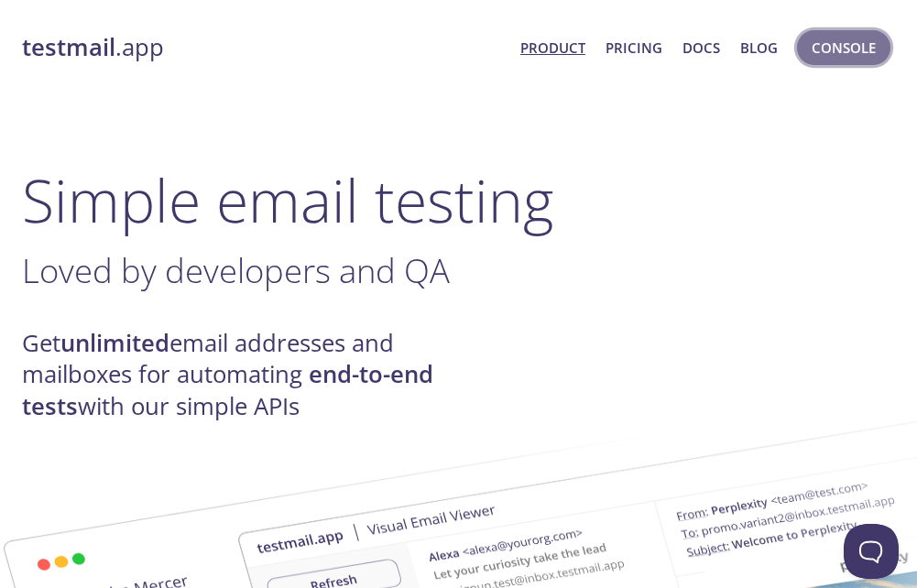
click at [835, 47] on span "Console" at bounding box center [844, 48] width 64 height 24
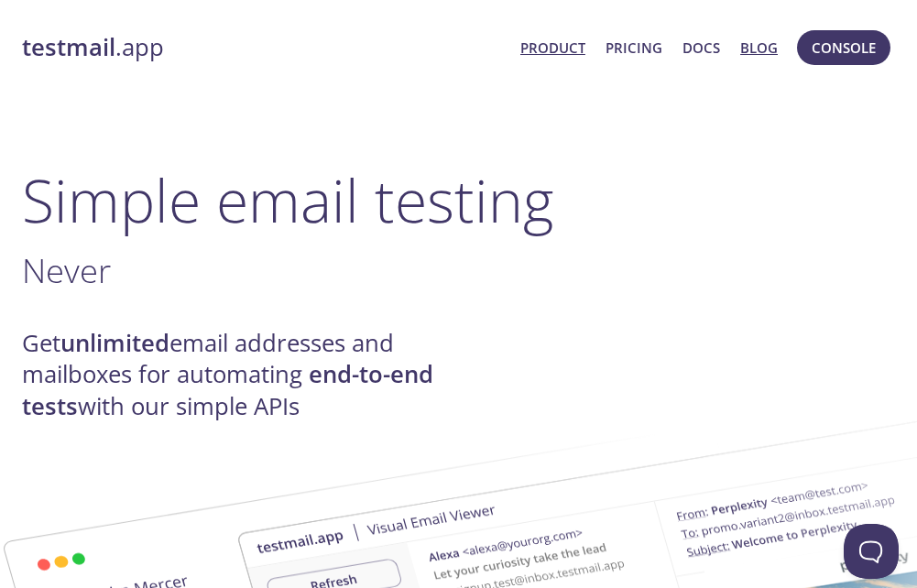
click at [750, 53] on link "Blog" at bounding box center [759, 48] width 38 height 24
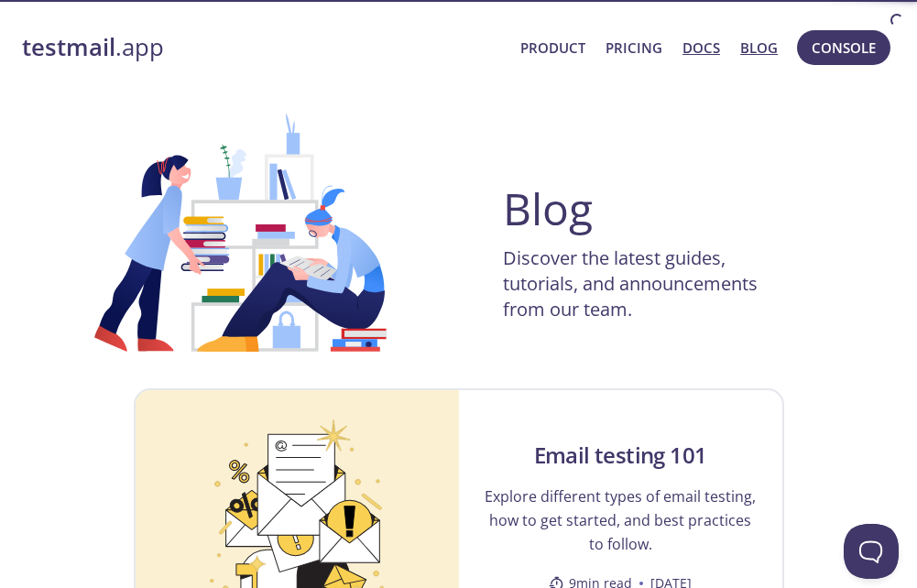
click at [705, 47] on link "Docs" at bounding box center [701, 48] width 38 height 24
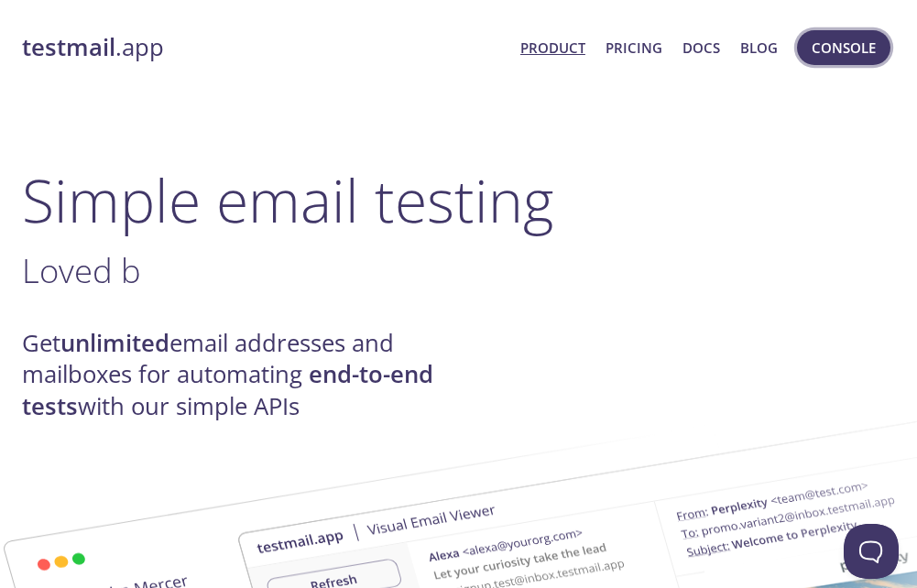
click at [823, 47] on span "Console" at bounding box center [844, 48] width 64 height 24
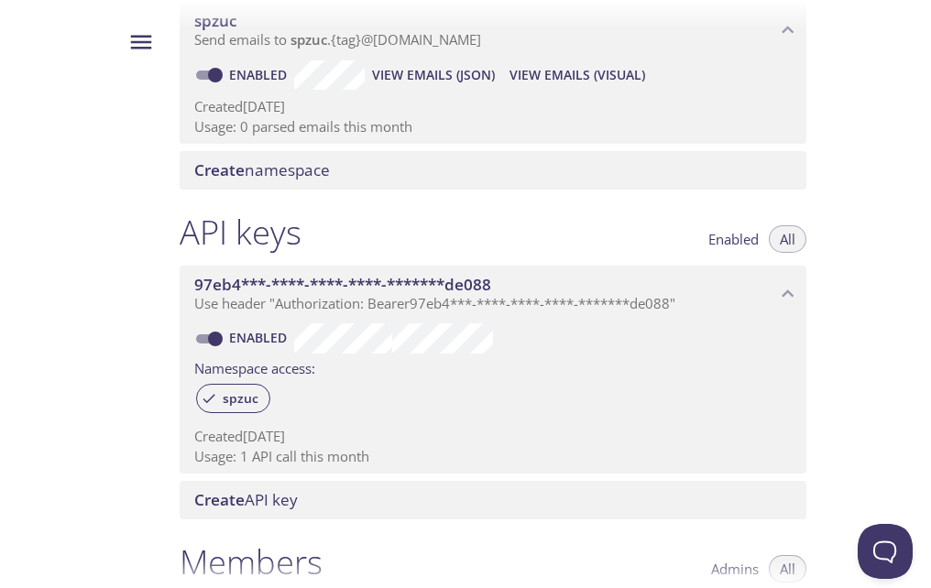
scroll to position [366, 0]
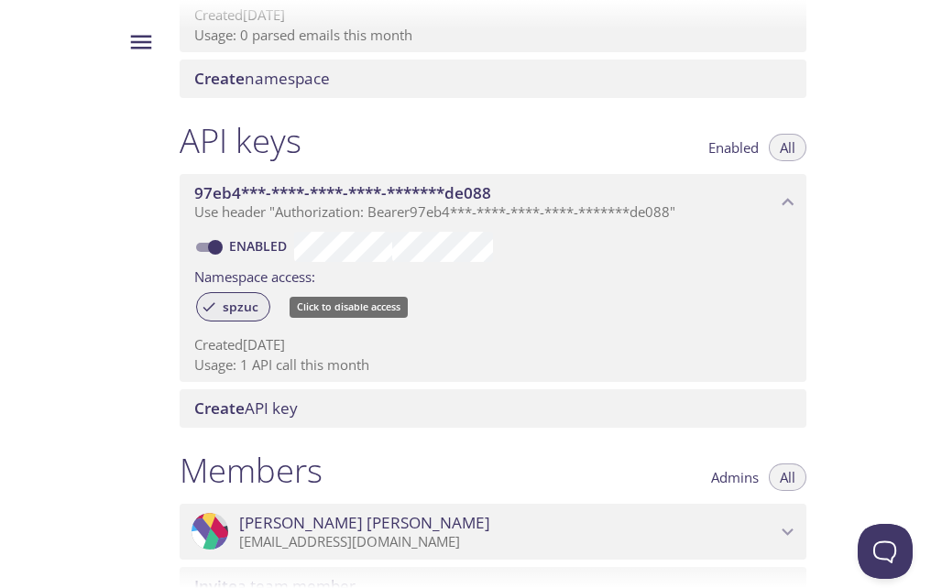
click at [242, 313] on span "spzuc" at bounding box center [241, 307] width 58 height 16
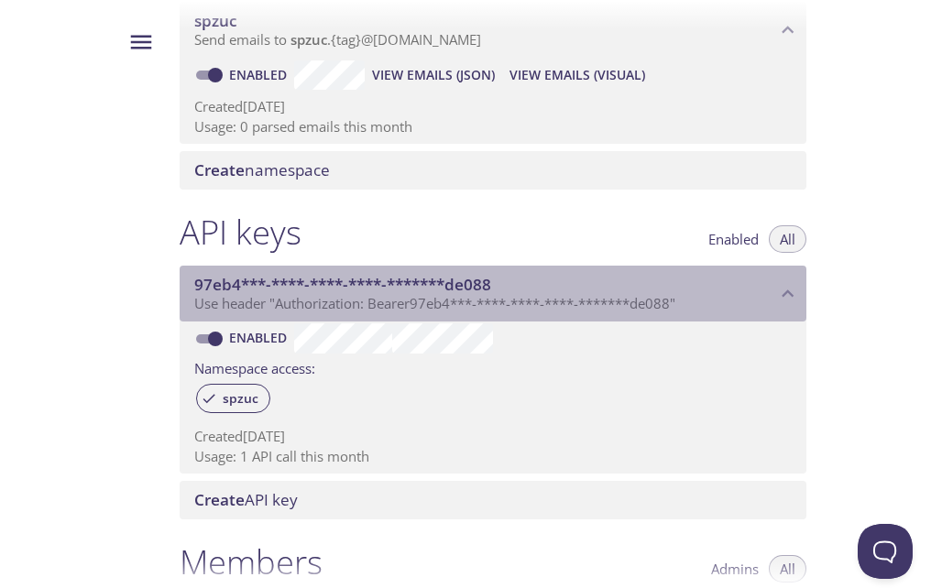
click at [376, 281] on span "97eb4***-****-****-****-*******de088" at bounding box center [342, 284] width 297 height 21
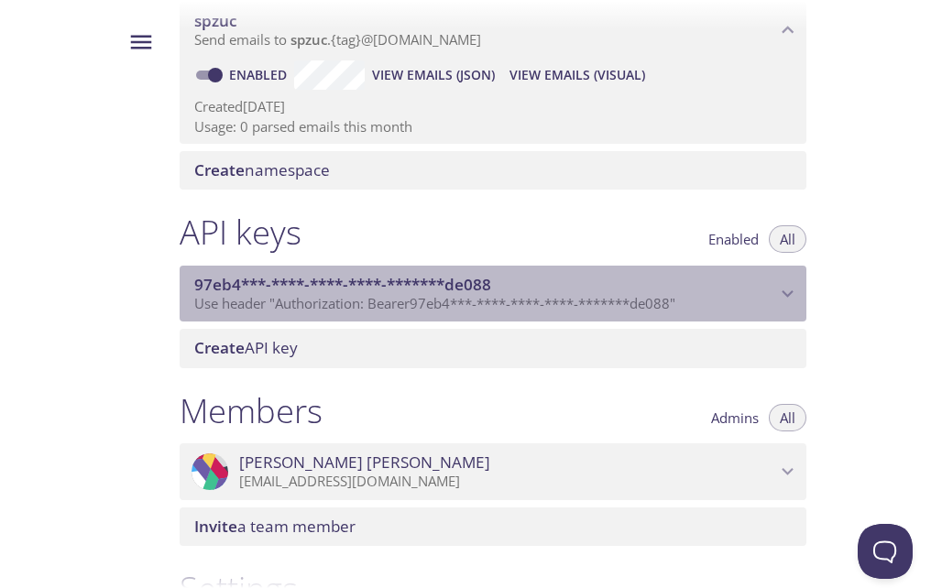
click at [376, 281] on span "97eb4***-****-****-****-*******de088" at bounding box center [342, 284] width 297 height 21
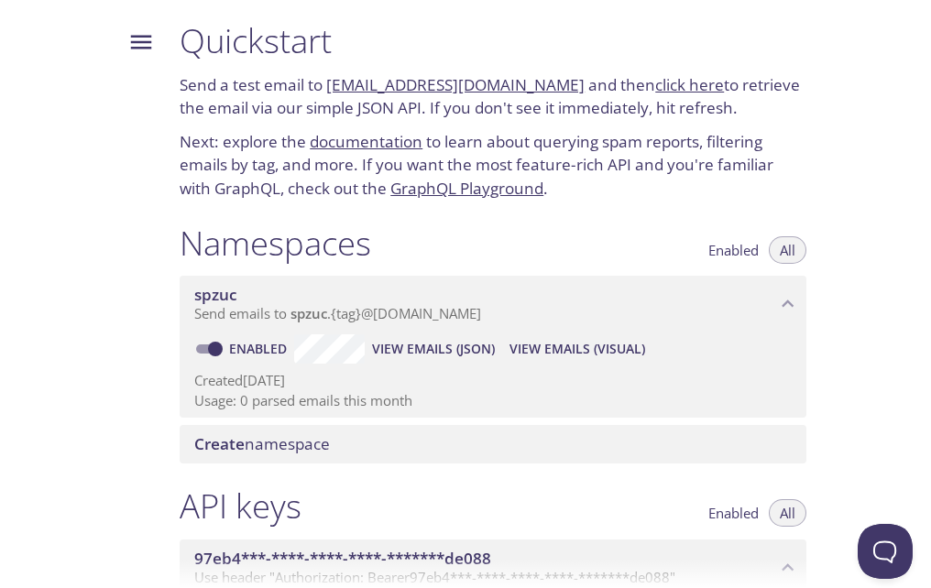
scroll to position [0, 0]
click at [142, 55] on icon "Menu" at bounding box center [140, 41] width 27 height 27
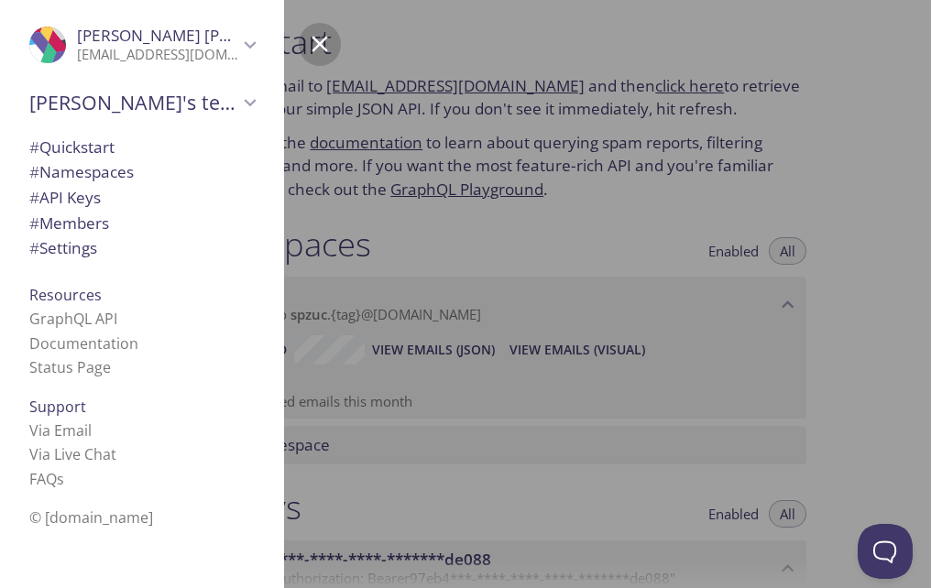
click at [449, 49] on div at bounding box center [630, 294] width 931 height 588
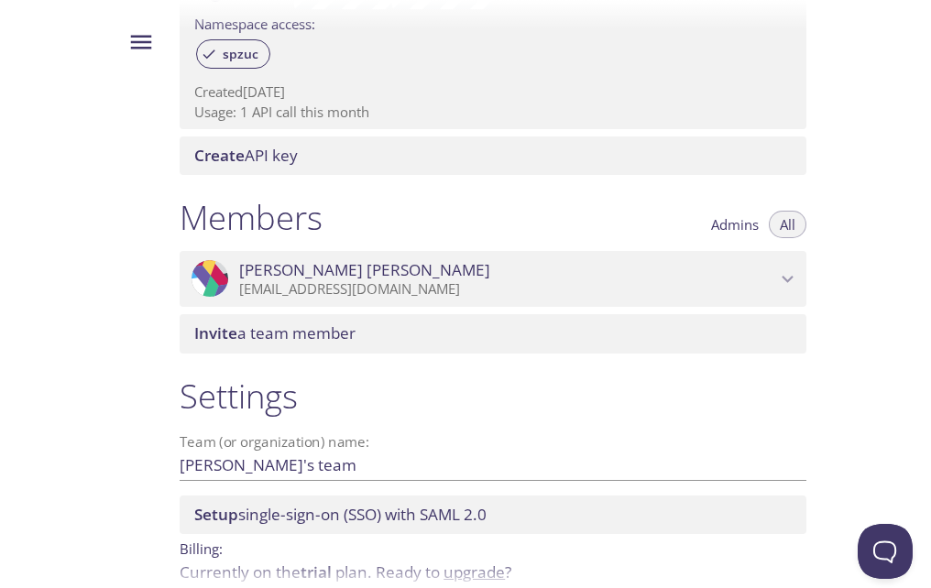
scroll to position [698, 0]
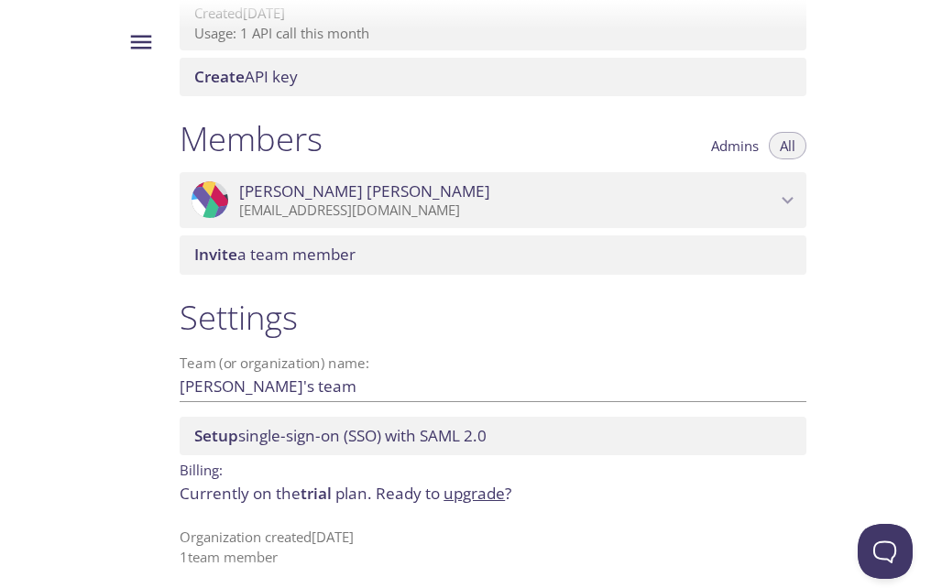
click at [270, 324] on h1 "Settings" at bounding box center [493, 317] width 627 height 41
drag, startPoint x: 256, startPoint y: 366, endPoint x: 259, endPoint y: 378, distance: 12.5
click at [257, 376] on div "Team (or organization) name: Jose's team Save" at bounding box center [493, 378] width 627 height 45
click at [774, 208] on p "[EMAIL_ADDRESS][DOMAIN_NAME]" at bounding box center [507, 211] width 536 height 18
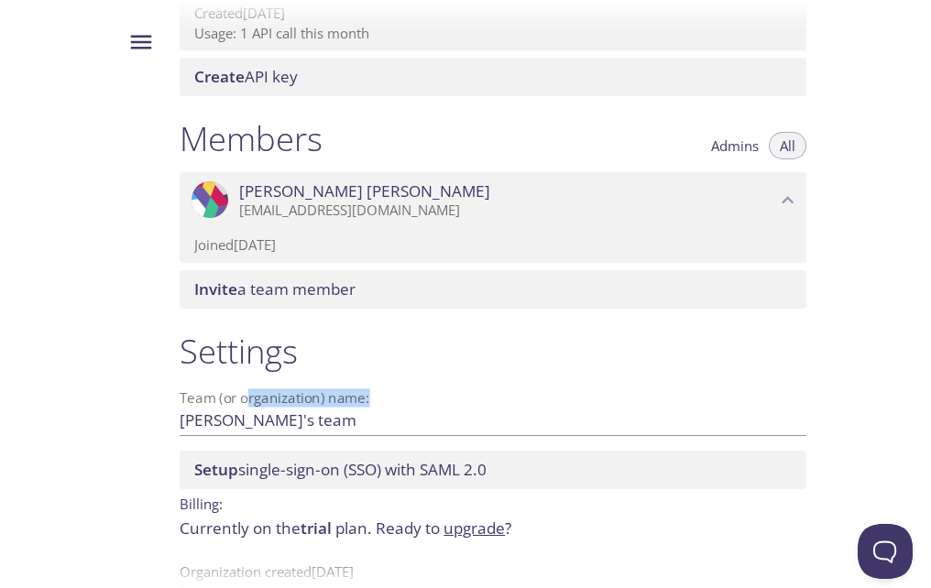
click at [770, 203] on p "[EMAIL_ADDRESS][DOMAIN_NAME]" at bounding box center [507, 211] width 536 height 18
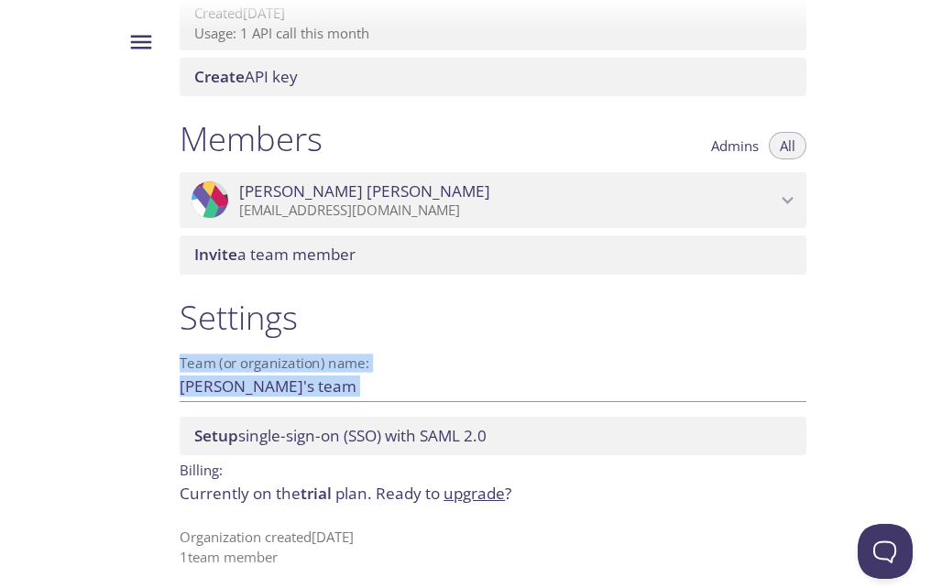
drag, startPoint x: 912, startPoint y: 368, endPoint x: 901, endPoint y: 283, distance: 85.8
click at [901, 283] on div "Quickstart Send a test email to spzuc.test@inbox.testmail.app and then click he…" at bounding box center [548, 294] width 766 height 588
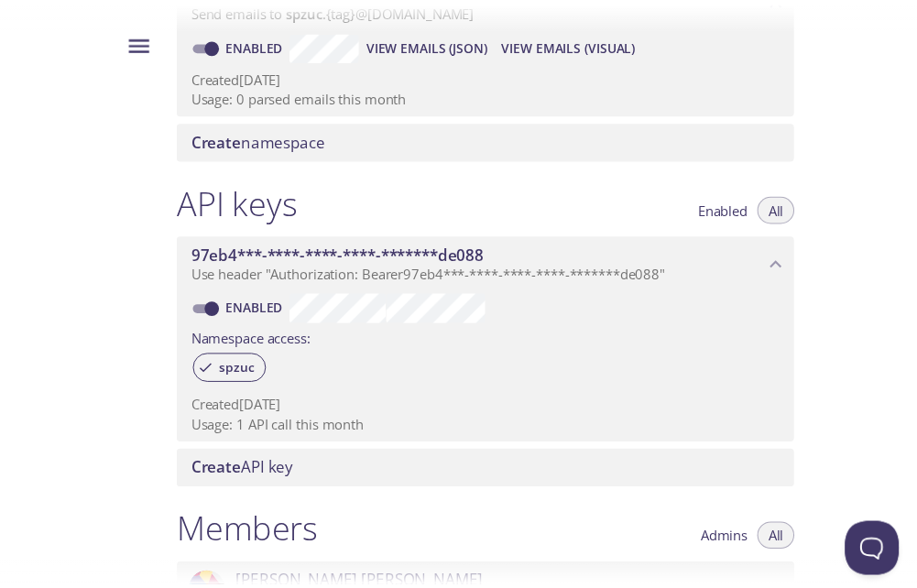
scroll to position [0, 0]
